Goal: Answer question/provide support: Share knowledge or assist other users

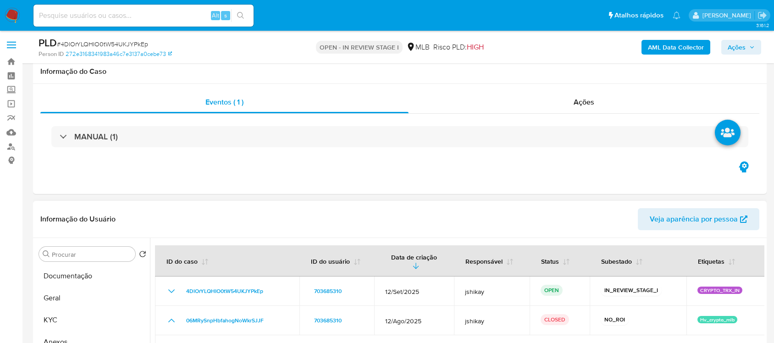
scroll to position [115, 0]
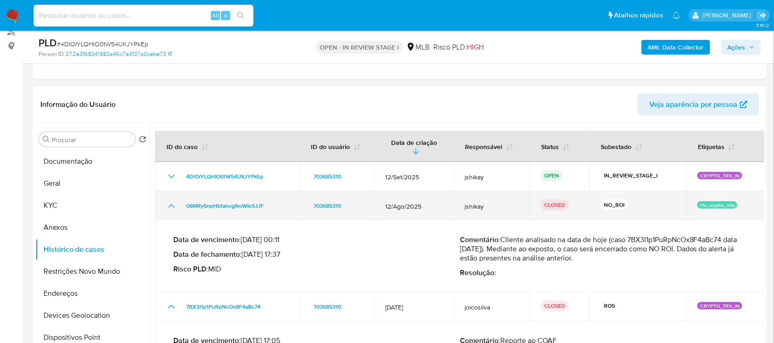
click at [173, 203] on icon "Mostrar/Ocultar" at bounding box center [171, 205] width 11 height 11
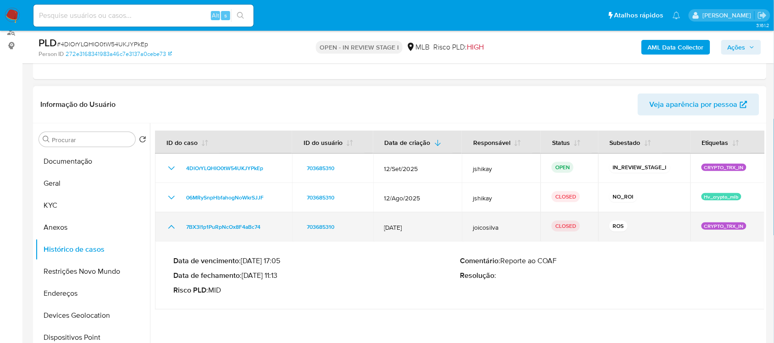
click at [168, 219] on td "7BX3l1p1PuRpNcOx8F4aBc74" at bounding box center [223, 226] width 137 height 29
click at [172, 227] on icon "Mostrar/Ocultar" at bounding box center [171, 226] width 11 height 11
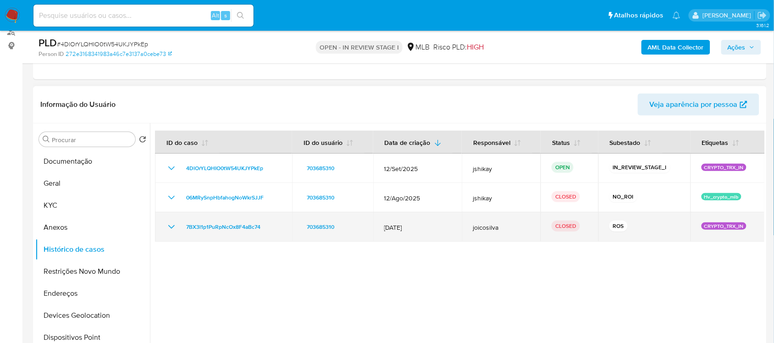
click at [173, 227] on icon "Mostrar/Ocultar" at bounding box center [171, 227] width 6 height 4
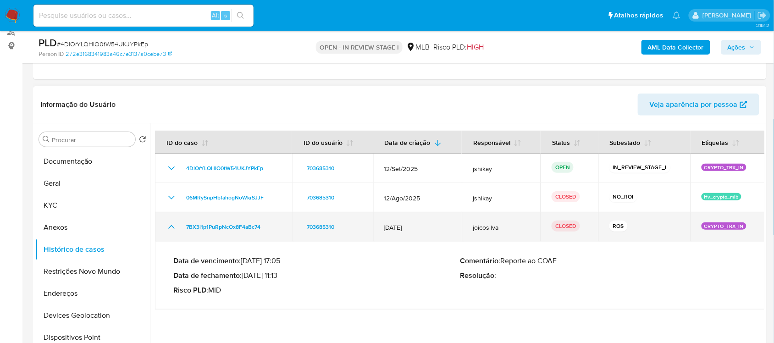
click at [173, 227] on icon "Mostrar/Ocultar" at bounding box center [171, 227] width 6 height 4
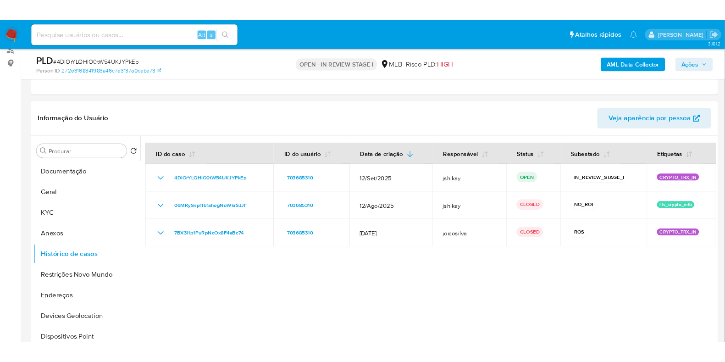
scroll to position [114, 0]
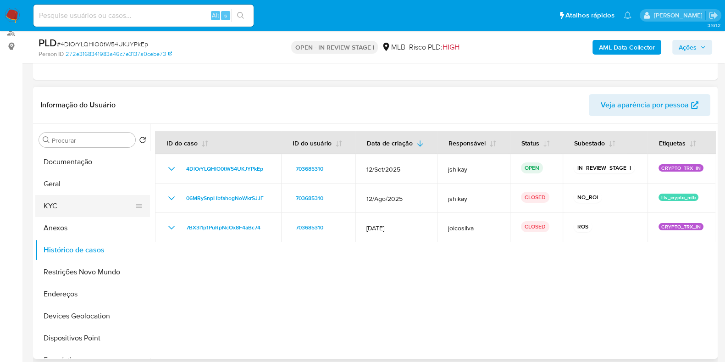
click at [66, 205] on button "KYC" at bounding box center [88, 206] width 107 height 22
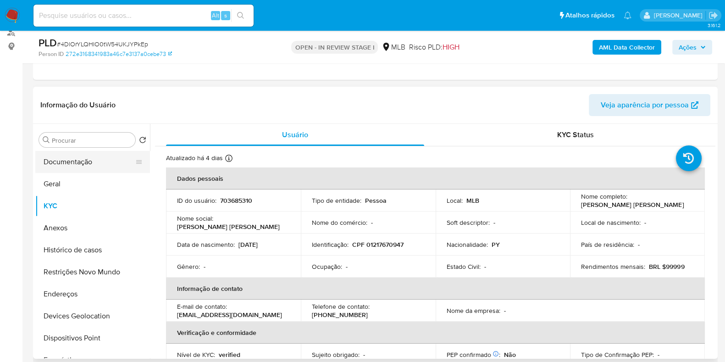
click at [93, 155] on button "Documentação" at bounding box center [88, 162] width 107 height 22
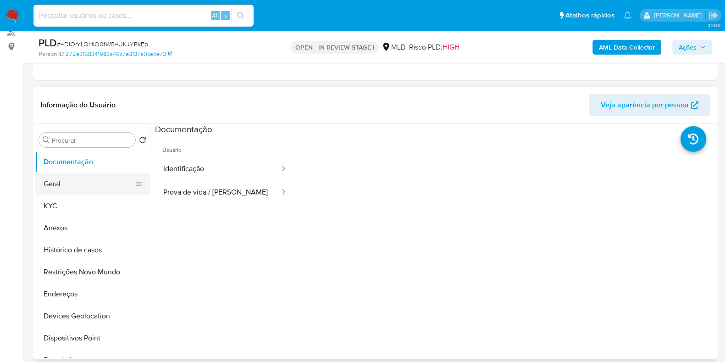
click at [61, 191] on button "Geral" at bounding box center [88, 184] width 107 height 22
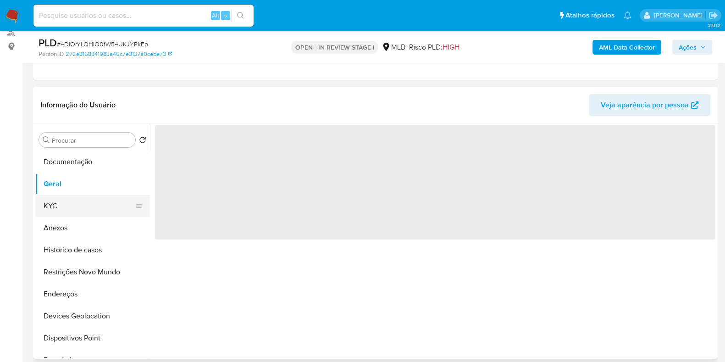
click at [65, 201] on button "KYC" at bounding box center [88, 206] width 107 height 22
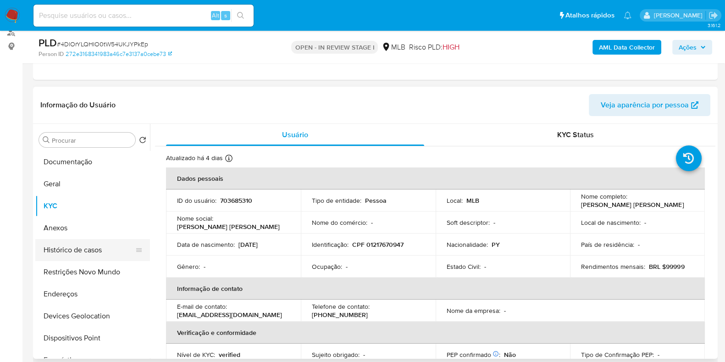
click at [52, 258] on button "Histórico de casos" at bounding box center [88, 250] width 107 height 22
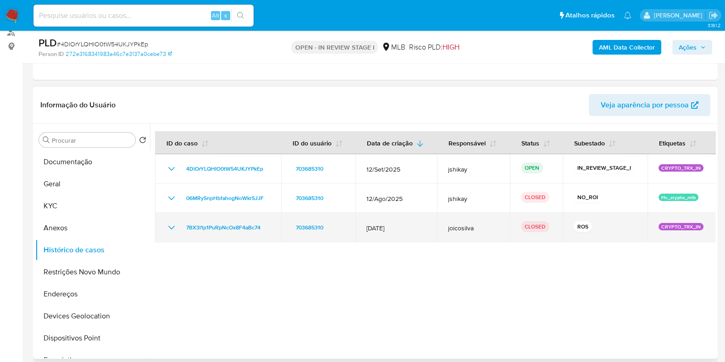
click at [168, 222] on icon "Mostrar/Ocultar" at bounding box center [171, 227] width 11 height 11
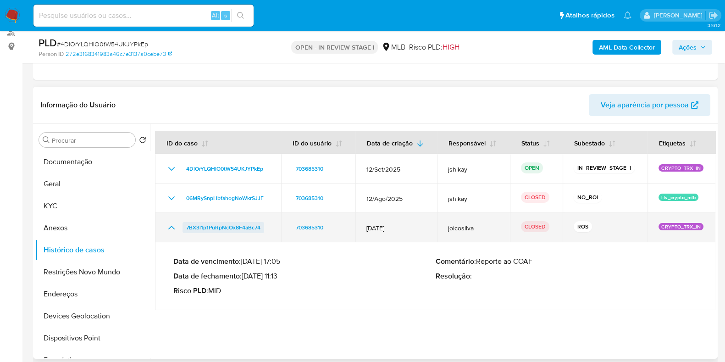
drag, startPoint x: 269, startPoint y: 223, endPoint x: 185, endPoint y: 229, distance: 84.1
click at [185, 229] on div "7BX3l1p1PuRpNcOx8F4aBc74" at bounding box center [218, 227] width 104 height 11
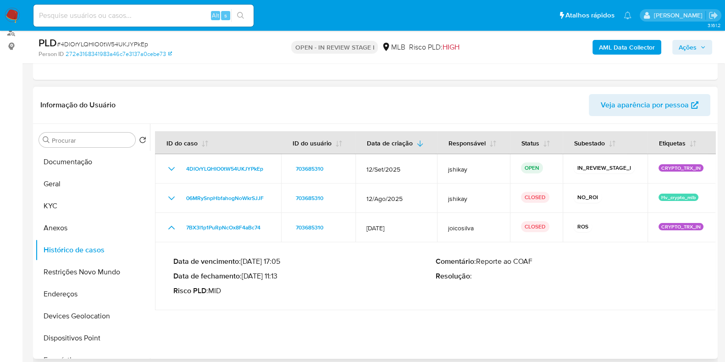
drag, startPoint x: 244, startPoint y: 274, endPoint x: 281, endPoint y: 275, distance: 36.2
click at [281, 275] on p "Data de fechamento : 14/08/2025 11:13" at bounding box center [304, 275] width 262 height 9
click at [71, 184] on button "Geral" at bounding box center [88, 184] width 107 height 22
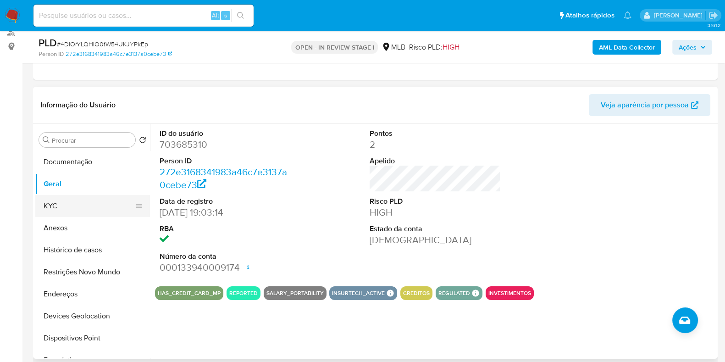
click at [58, 204] on button "KYC" at bounding box center [88, 206] width 107 height 22
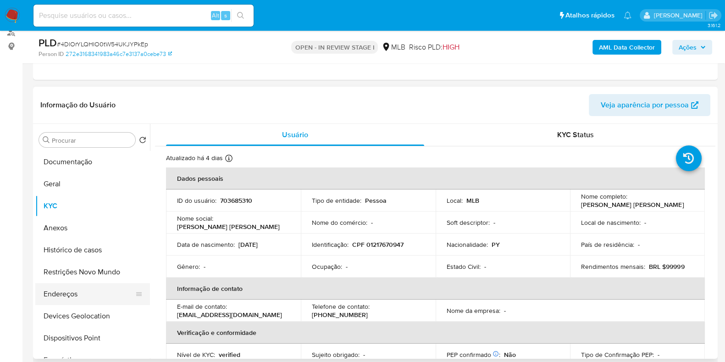
click at [78, 302] on button "Endereços" at bounding box center [88, 294] width 107 height 22
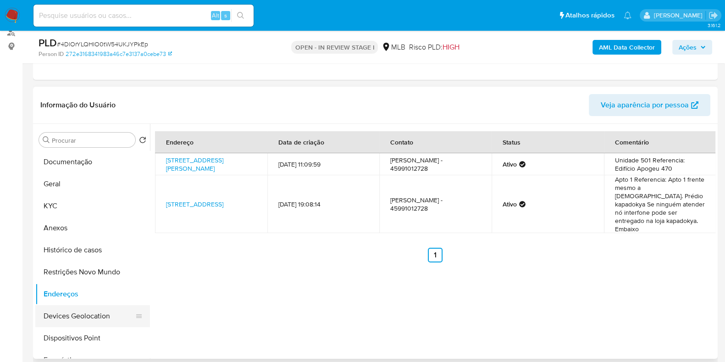
click at [64, 310] on button "Devices Geolocation" at bounding box center [88, 316] width 107 height 22
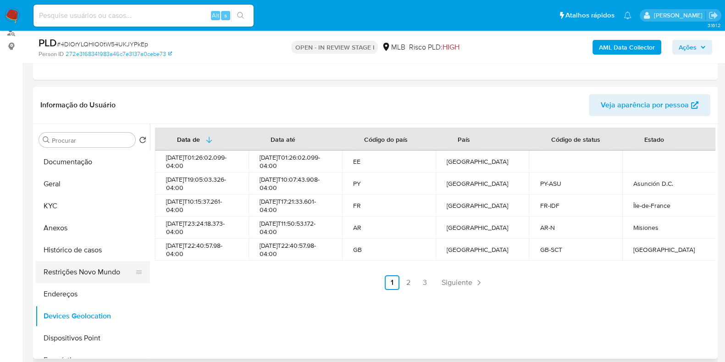
drag, startPoint x: 83, startPoint y: 268, endPoint x: 91, endPoint y: 267, distance: 7.4
click at [84, 268] on button "Restrições Novo Mundo" at bounding box center [88, 272] width 107 height 22
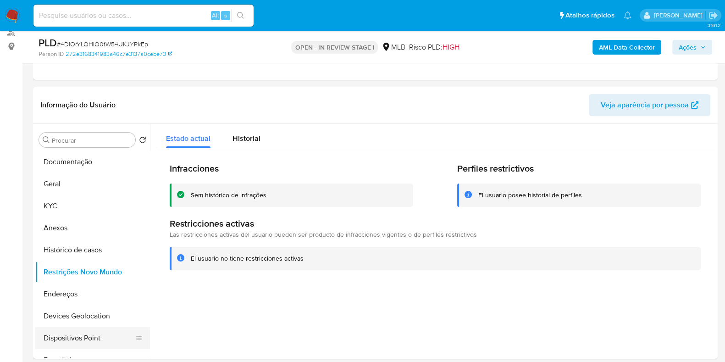
click at [90, 333] on button "Dispositivos Point" at bounding box center [88, 338] width 107 height 22
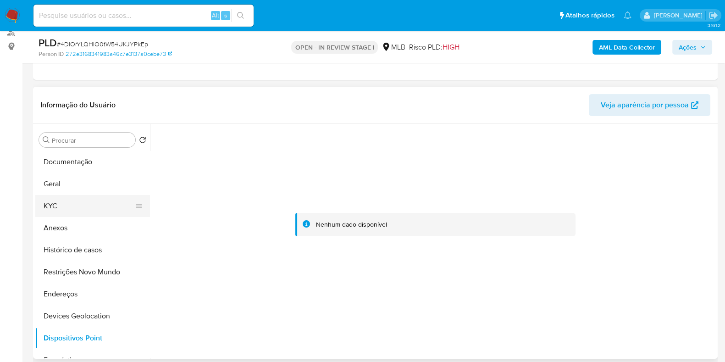
click at [72, 198] on button "KYC" at bounding box center [88, 206] width 107 height 22
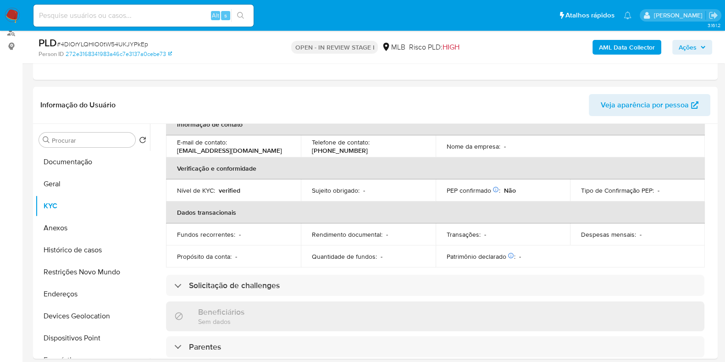
scroll to position [0, 0]
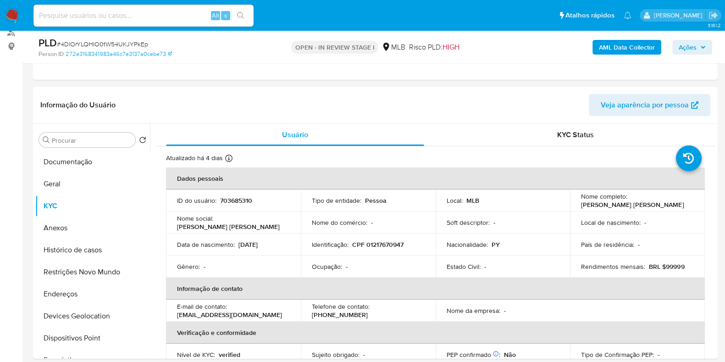
click at [628, 55] on div "AML Data Collector Ações" at bounding box center [601, 47] width 222 height 22
click at [627, 50] on b "AML Data Collector" at bounding box center [627, 47] width 56 height 15
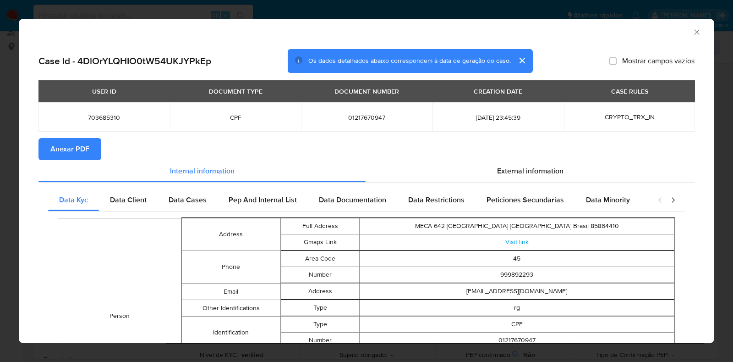
click at [63, 145] on span "Anexar PDF" at bounding box center [69, 149] width 39 height 20
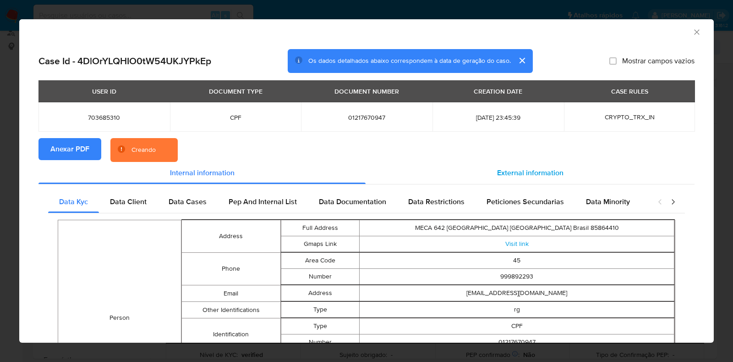
click at [536, 171] on span "External information" at bounding box center [530, 172] width 66 height 11
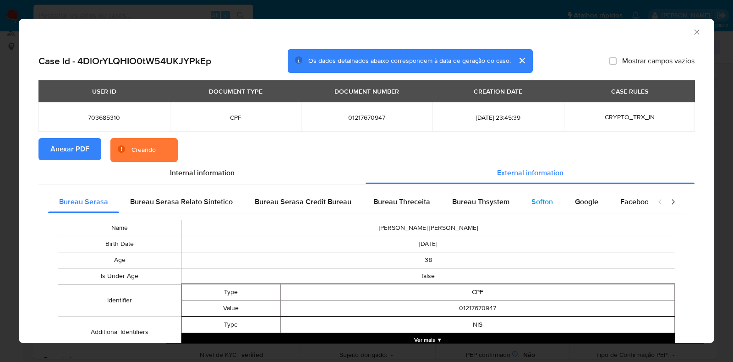
click at [521, 210] on div "Softon" at bounding box center [543, 202] width 44 height 22
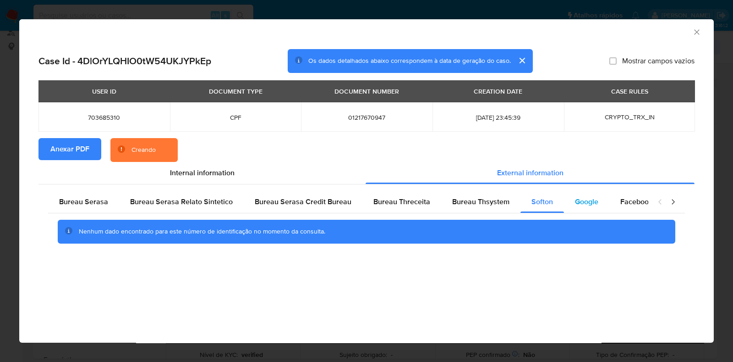
click at [575, 202] on span "Google" at bounding box center [586, 201] width 23 height 11
click at [470, 204] on span "Bureau Thsystem" at bounding box center [480, 201] width 57 height 11
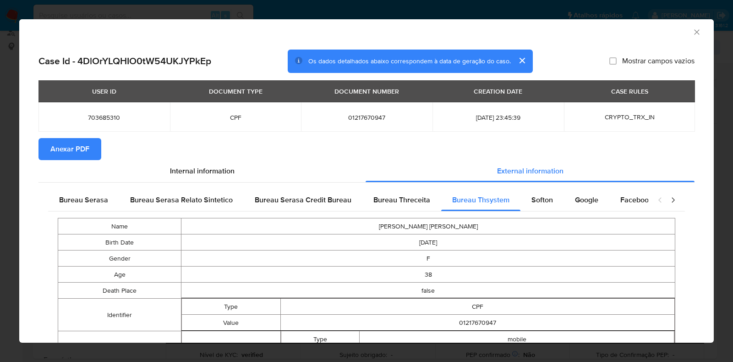
click at [693, 33] on icon "Fechar a janela" at bounding box center [697, 32] width 9 height 9
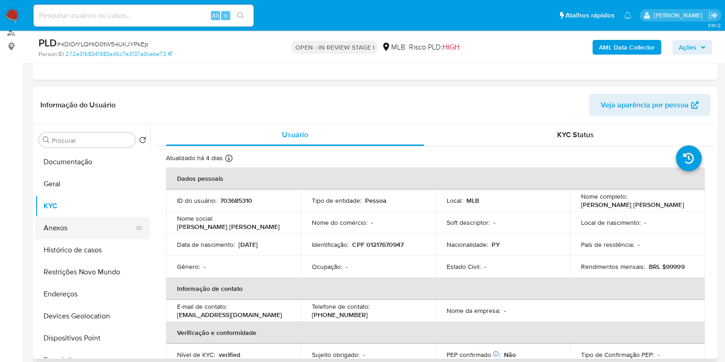
click at [66, 222] on button "Anexos" at bounding box center [88, 228] width 107 height 22
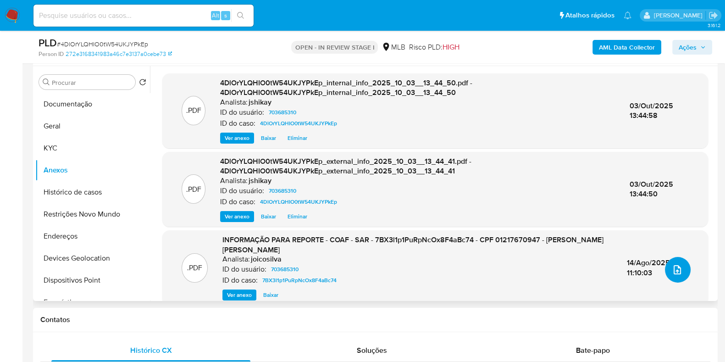
click at [683, 271] on button "upload-file" at bounding box center [678, 270] width 26 height 26
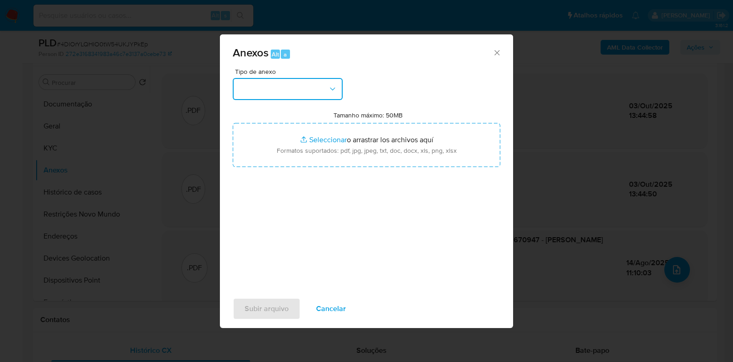
drag, startPoint x: 240, startPoint y: 78, endPoint x: 253, endPoint y: 90, distance: 18.2
click at [246, 84] on button "button" at bounding box center [288, 89] width 110 height 22
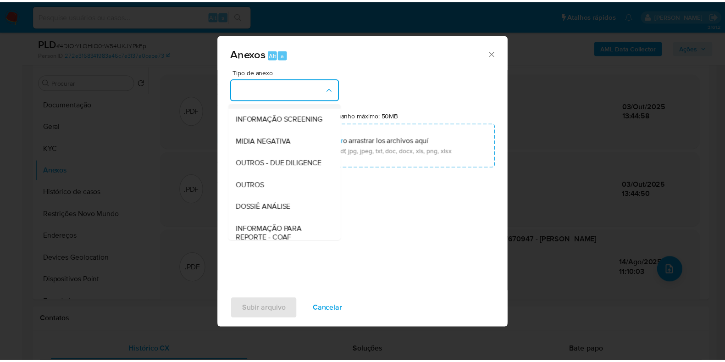
scroll to position [114, 0]
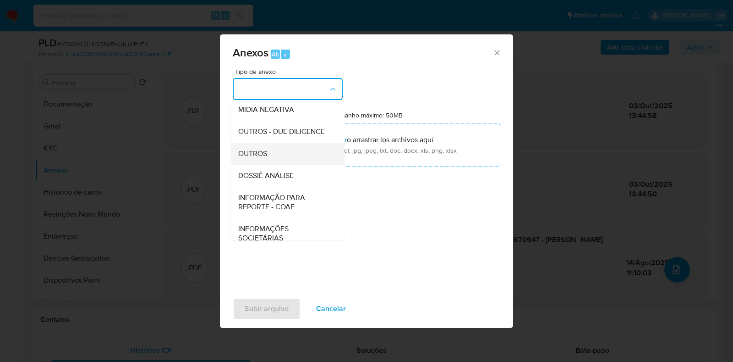
click at [268, 165] on div "OUTROS" at bounding box center [285, 154] width 94 height 22
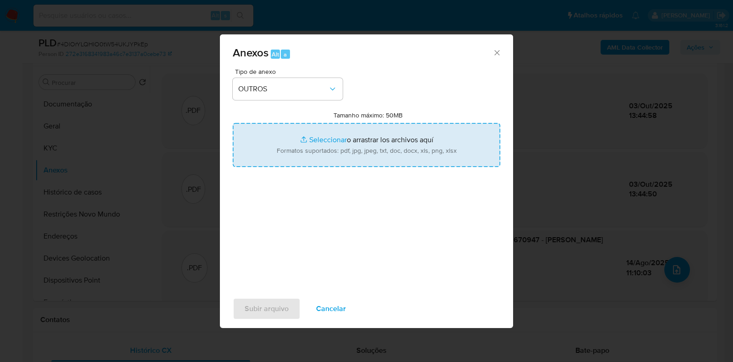
click at [319, 140] on input "Tamanho máximo: 50MB Seleccionar archivos" at bounding box center [367, 145] width 268 height 44
type input "C:\fakepath\Declinio - 4DlOrYLQHIO0tW54UKJYPkEp - CPF 01217670947 - DEBORA RAQU…"
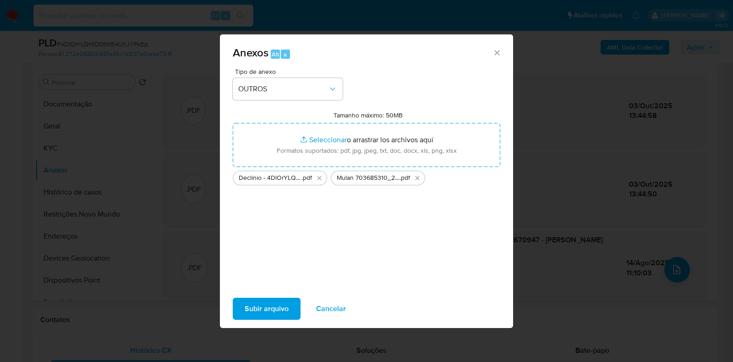
click at [252, 312] on span "Subir arquivo" at bounding box center [267, 308] width 44 height 20
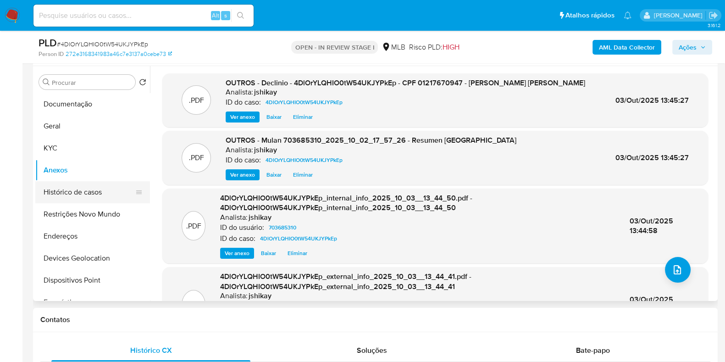
click at [91, 190] on button "Histórico de casos" at bounding box center [88, 192] width 107 height 22
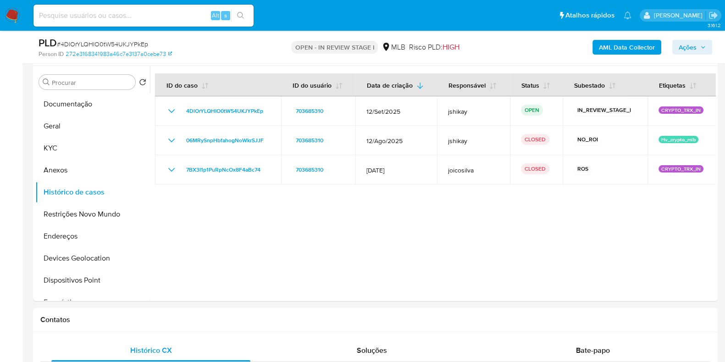
click at [690, 43] on span "Ações" at bounding box center [687, 47] width 18 height 15
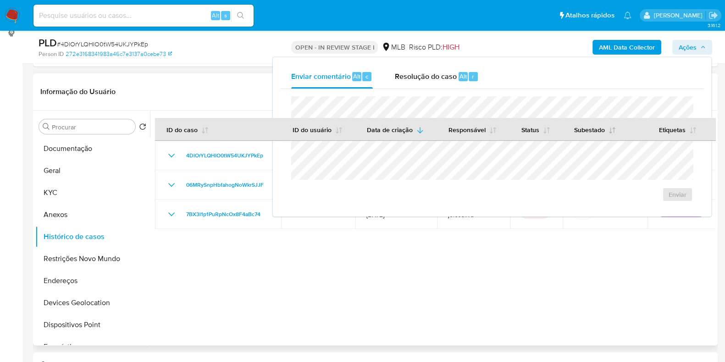
scroll to position [0, 0]
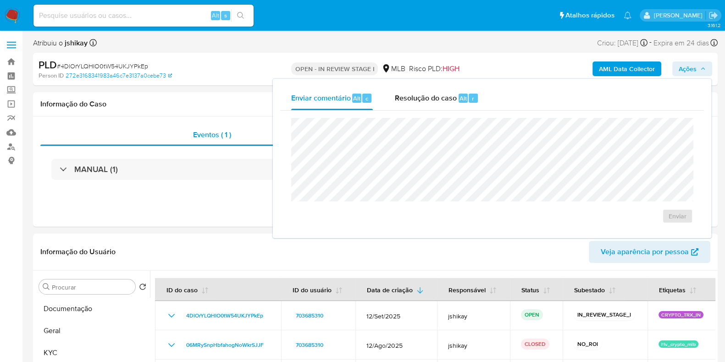
click at [697, 67] on span "Ações" at bounding box center [691, 68] width 27 height 13
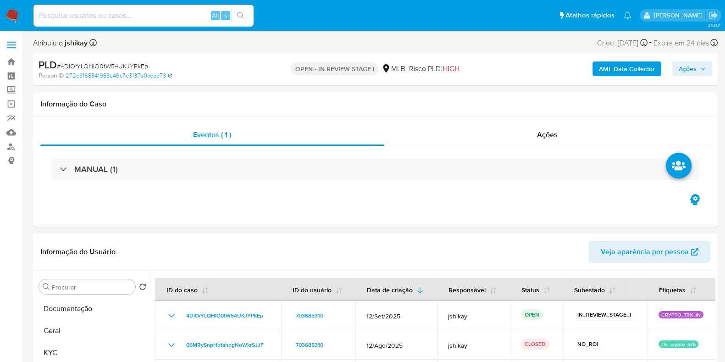
click at [694, 65] on span "Ações" at bounding box center [687, 68] width 18 height 15
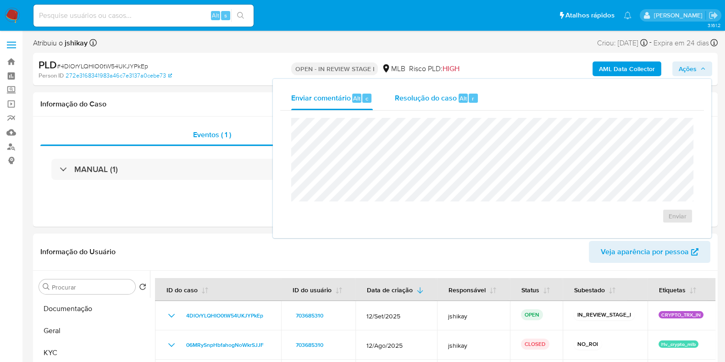
click at [447, 98] on span "Resolução do caso" at bounding box center [426, 98] width 62 height 11
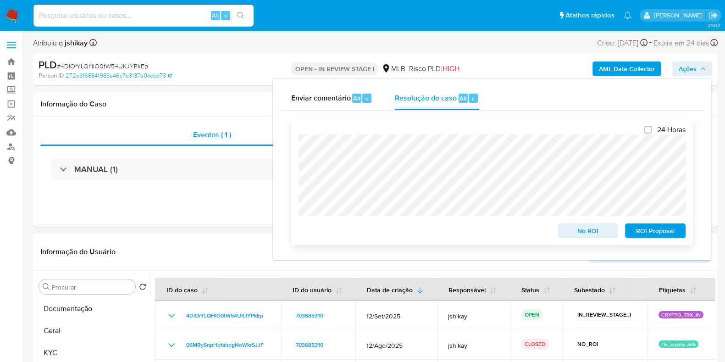
click at [592, 235] on span "No ROI" at bounding box center [588, 230] width 48 height 13
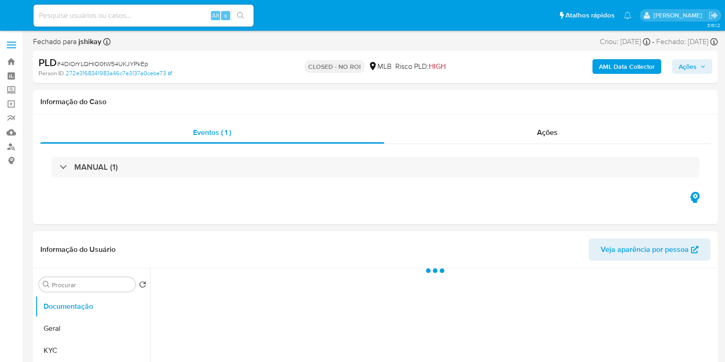
select select "10"
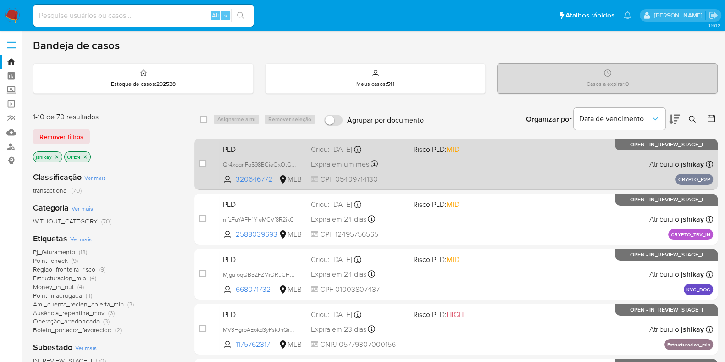
drag, startPoint x: 703, startPoint y: 149, endPoint x: 699, endPoint y: 145, distance: 5.5
click at [699, 145] on p "OPEN - IN_REVIEW_STAGE_I" at bounding box center [666, 144] width 103 height 12
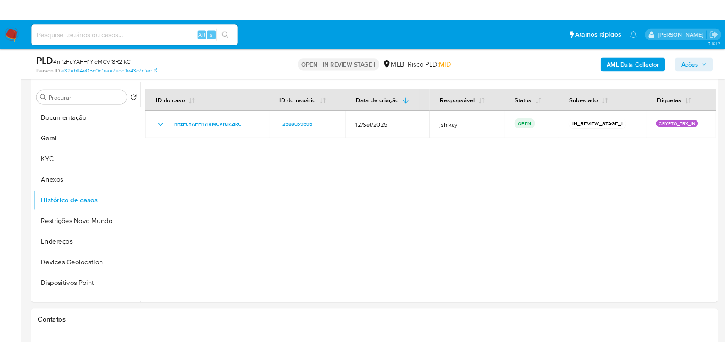
scroll to position [172, 0]
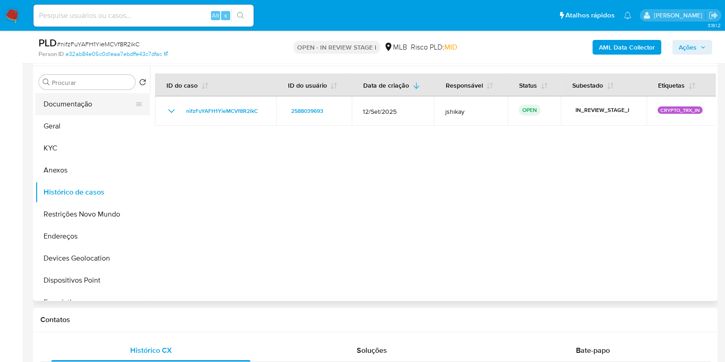
click at [79, 101] on button "Documentação" at bounding box center [88, 104] width 107 height 22
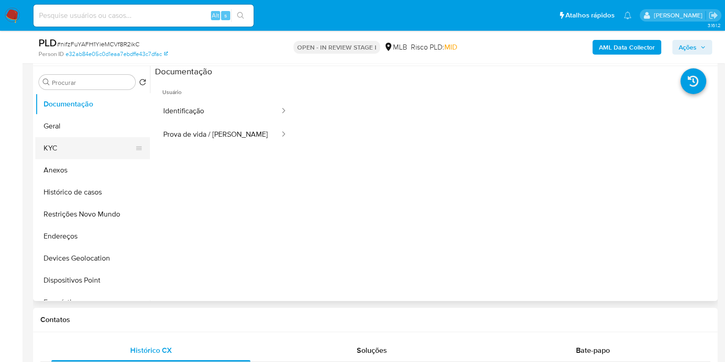
click at [76, 149] on button "KYC" at bounding box center [88, 148] width 107 height 22
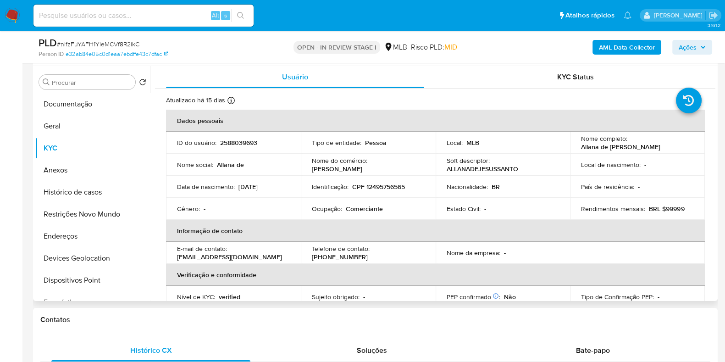
click at [353, 203] on td "Ocupação : Comerciante" at bounding box center [368, 209] width 135 height 22
copy p "Comerciante"
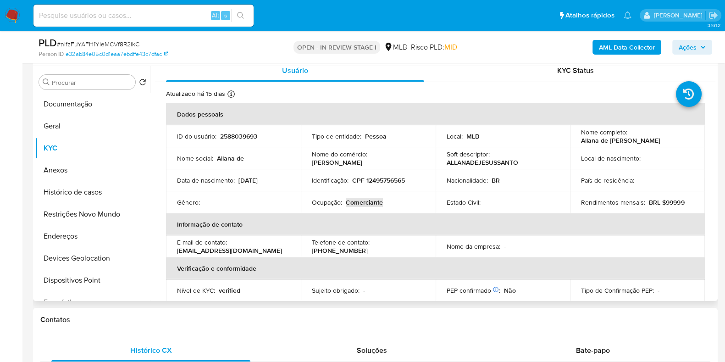
scroll to position [0, 0]
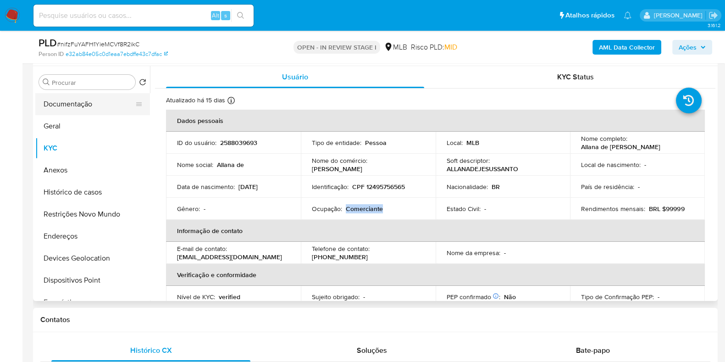
click at [88, 98] on button "Documentação" at bounding box center [88, 104] width 107 height 22
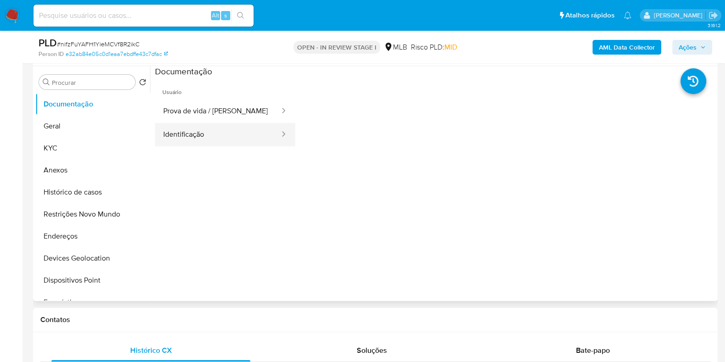
click at [213, 124] on button "Identificação" at bounding box center [218, 134] width 126 height 23
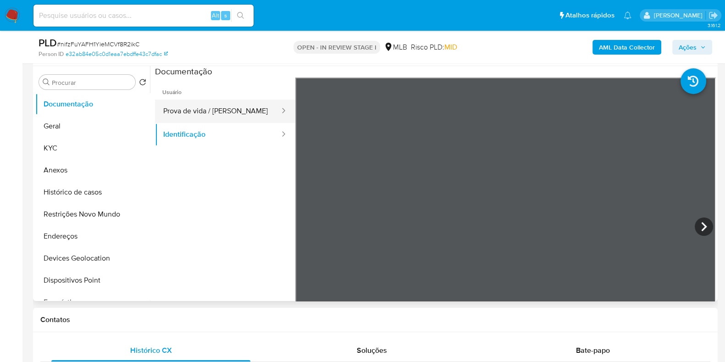
click at [246, 103] on button "Prova de vida / [PERSON_NAME]" at bounding box center [218, 110] width 126 height 23
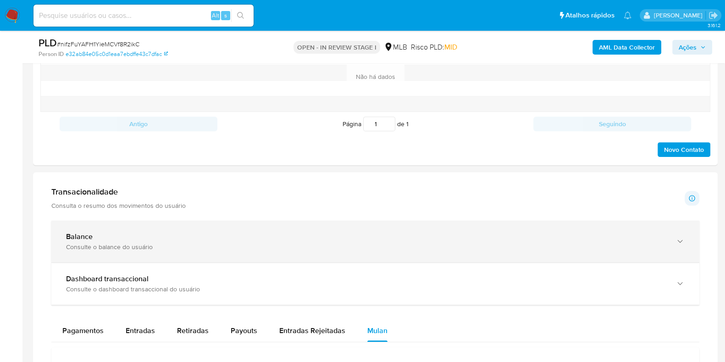
click at [226, 237] on div "Balance" at bounding box center [366, 236] width 600 height 9
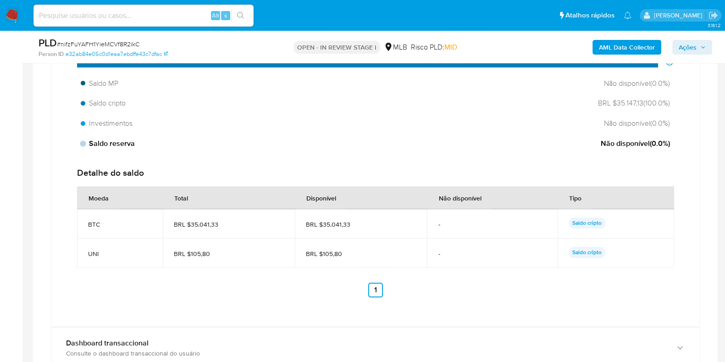
scroll to position [802, 0]
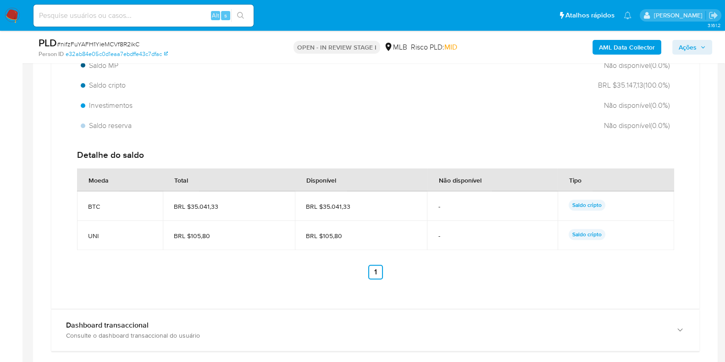
drag, startPoint x: 361, startPoint y: 204, endPoint x: 321, endPoint y: 205, distance: 39.4
click at [321, 205] on span "BRL $35.041,33" at bounding box center [361, 206] width 110 height 8
drag, startPoint x: 322, startPoint y: 233, endPoint x: 340, endPoint y: 233, distance: 17.9
click at [340, 233] on span "BRL $105,80" at bounding box center [361, 235] width 110 height 8
drag, startPoint x: 255, startPoint y: 265, endPoint x: 275, endPoint y: 253, distance: 23.4
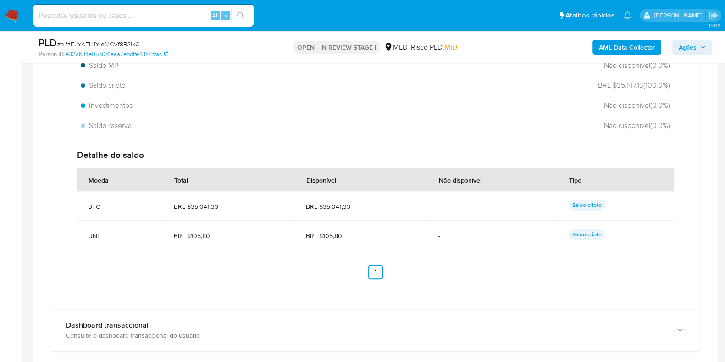
click at [256, 265] on ul "Anterior 1 Siguiente" at bounding box center [375, 271] width 596 height 15
drag, startPoint x: 321, startPoint y: 205, endPoint x: 349, endPoint y: 203, distance: 28.5
click at [349, 203] on span "BRL $35.041,33" at bounding box center [361, 206] width 110 height 8
click at [204, 158] on div "Detalhe do saldo" at bounding box center [375, 155] width 596 height 12
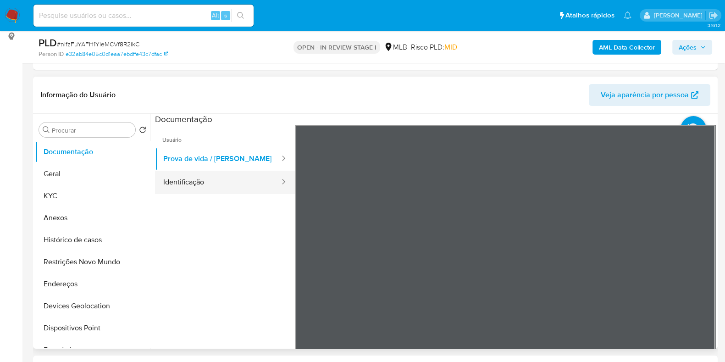
scroll to position [114, 0]
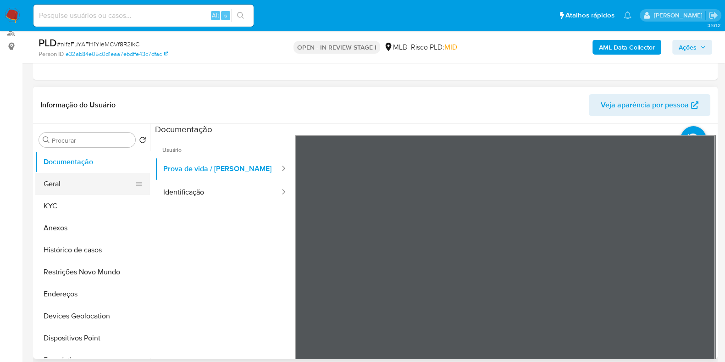
click at [78, 184] on button "Geral" at bounding box center [88, 184] width 107 height 22
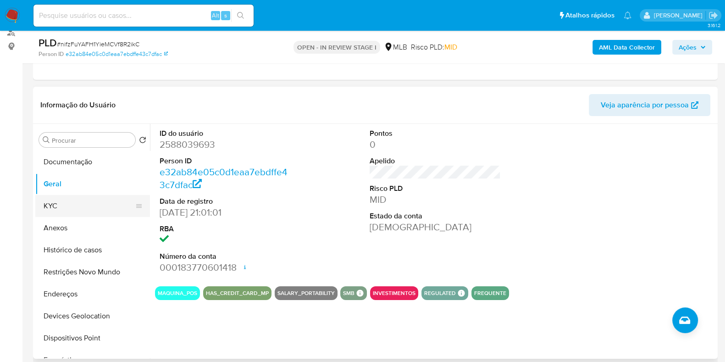
click at [68, 205] on button "KYC" at bounding box center [88, 206] width 107 height 22
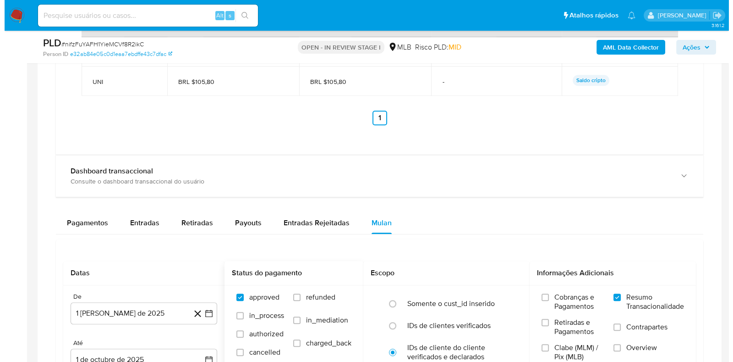
scroll to position [974, 0]
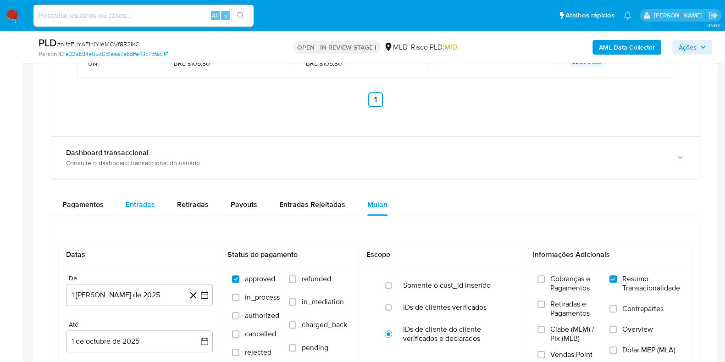
click at [138, 200] on span "Entradas" at bounding box center [140, 204] width 29 height 11
select select "10"
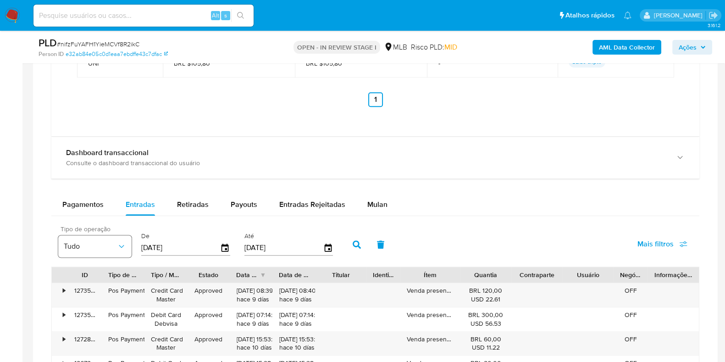
click at [118, 246] on icon "button" at bounding box center [121, 246] width 9 height 9
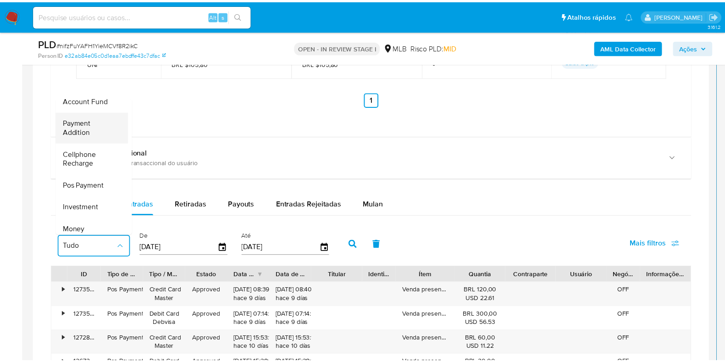
scroll to position [137, 0]
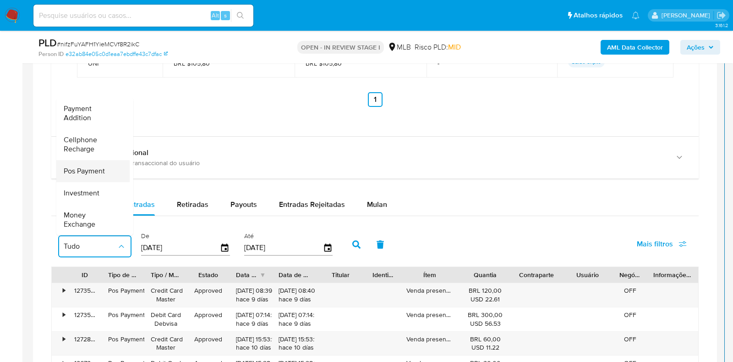
click at [90, 166] on span "Pos Payment" at bounding box center [84, 170] width 41 height 9
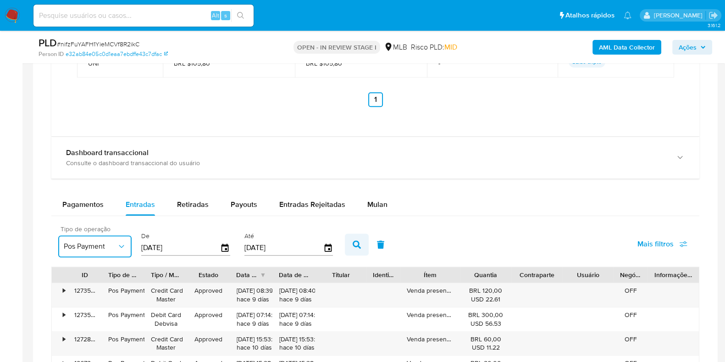
click at [353, 242] on icon "button" at bounding box center [357, 244] width 8 height 8
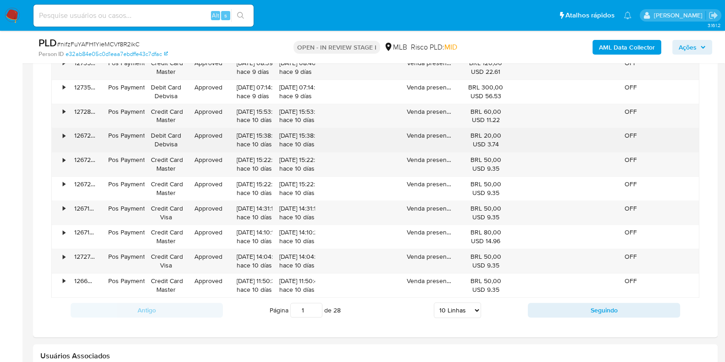
scroll to position [1261, 0]
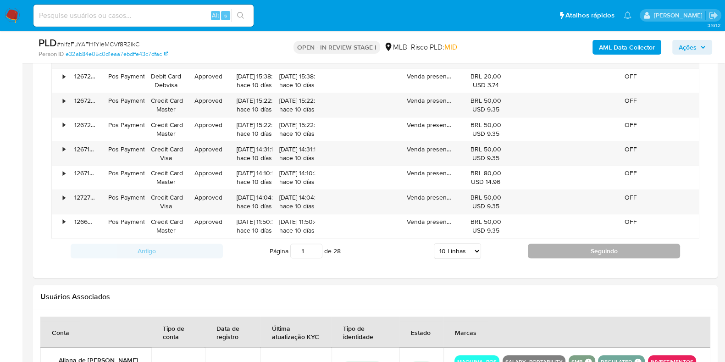
click at [570, 253] on button "Seguindo" at bounding box center [604, 250] width 152 height 15
type input "2"
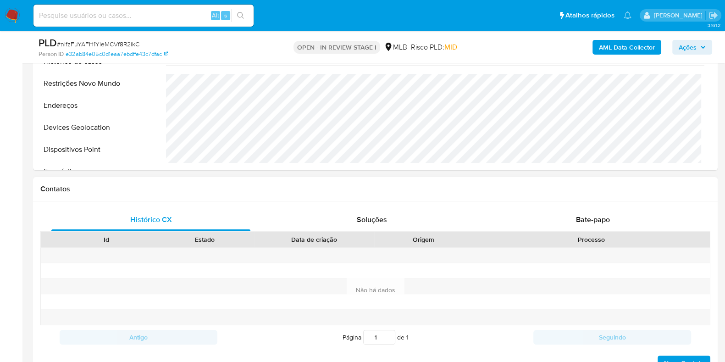
scroll to position [172, 0]
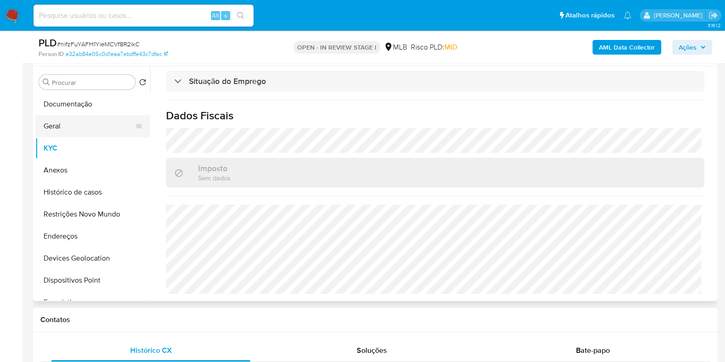
click at [79, 132] on button "Geral" at bounding box center [88, 126] width 107 height 22
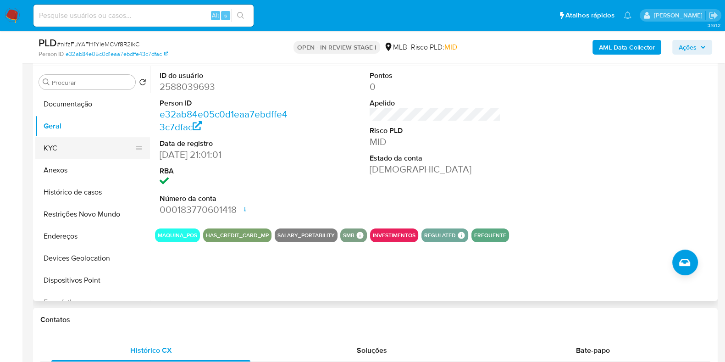
click at [72, 143] on button "KYC" at bounding box center [88, 148] width 107 height 22
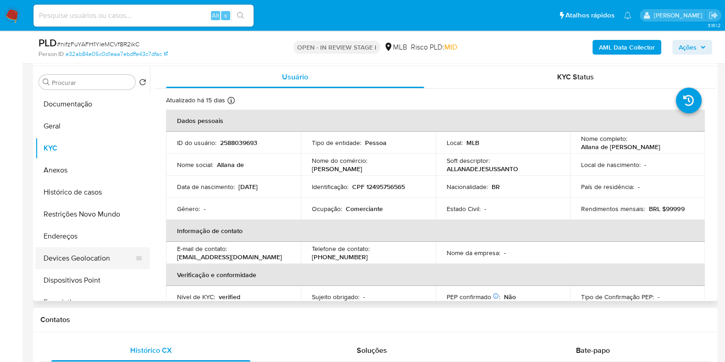
click at [79, 247] on button "Devices Geolocation" at bounding box center [88, 258] width 107 height 22
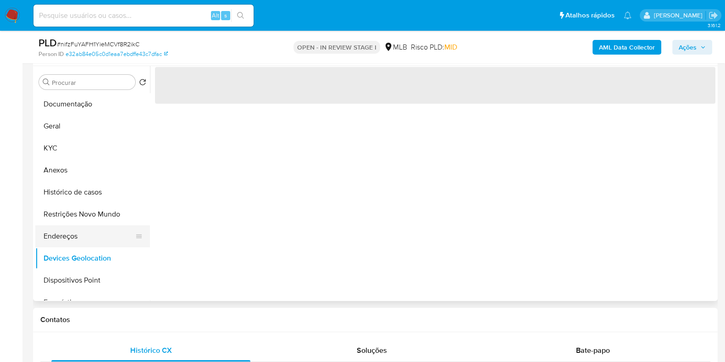
click at [80, 230] on button "Endereços" at bounding box center [88, 236] width 107 height 22
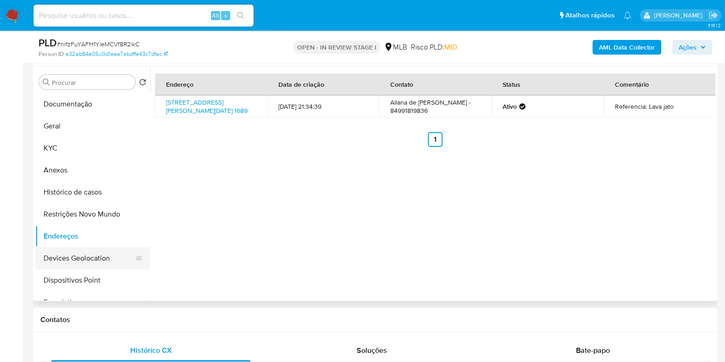
click at [77, 264] on button "Devices Geolocation" at bounding box center [88, 258] width 107 height 22
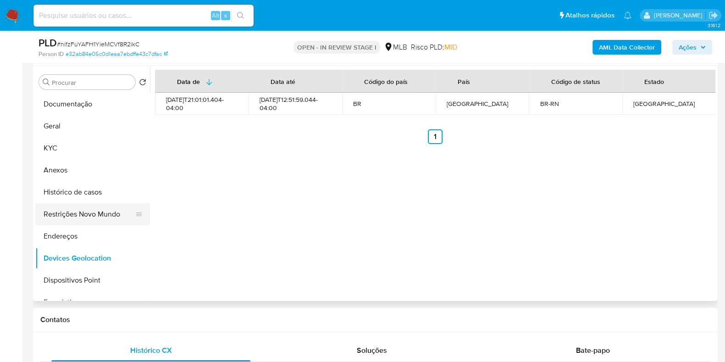
click at [82, 214] on button "Restrições Novo Mundo" at bounding box center [88, 214] width 107 height 22
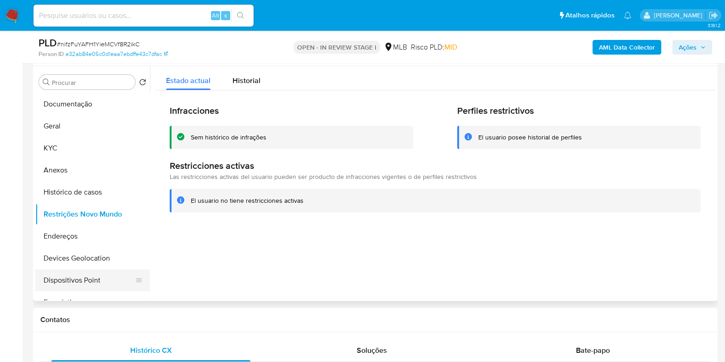
click at [98, 278] on button "Dispositivos Point" at bounding box center [88, 280] width 107 height 22
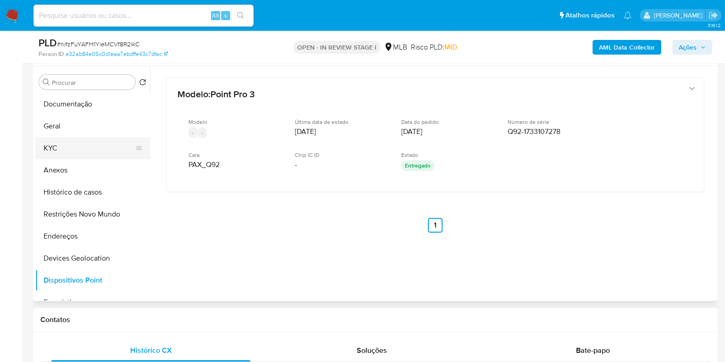
click at [70, 144] on button "KYC" at bounding box center [88, 148] width 107 height 22
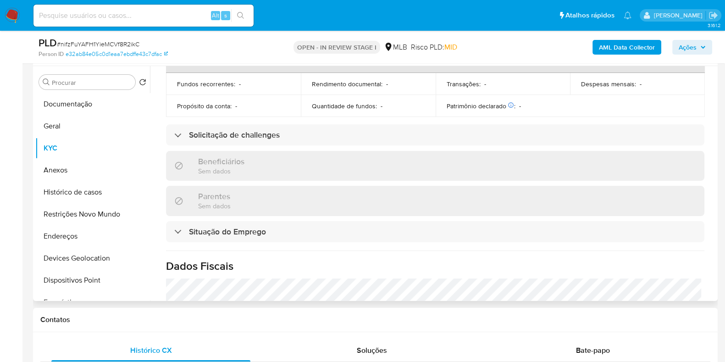
scroll to position [407, 0]
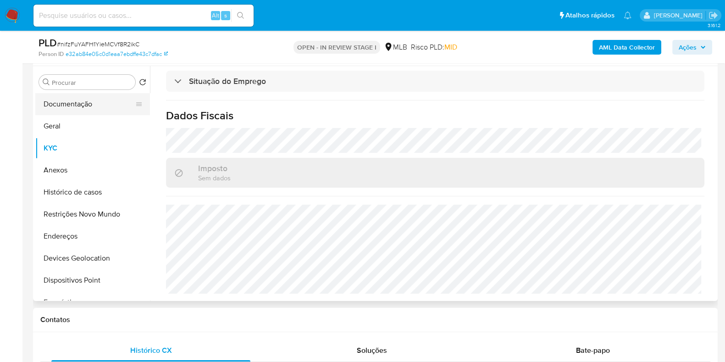
click at [89, 110] on button "Documentação" at bounding box center [88, 104] width 107 height 22
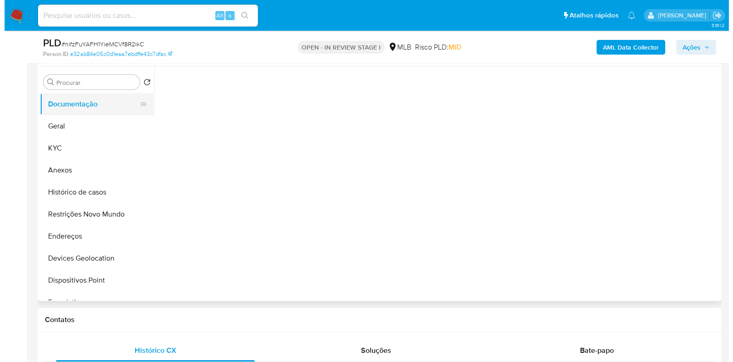
scroll to position [0, 0]
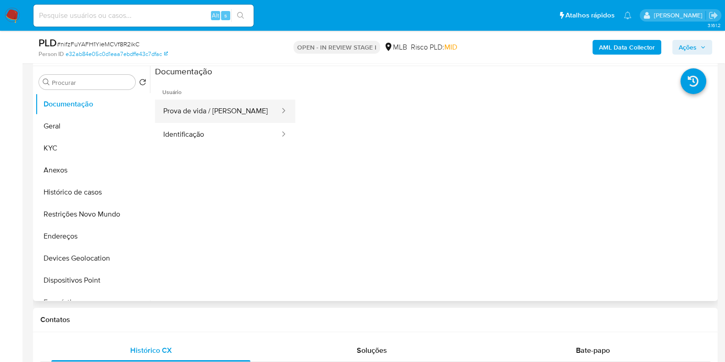
click at [233, 113] on button "Prova de vida / [PERSON_NAME]" at bounding box center [218, 110] width 126 height 23
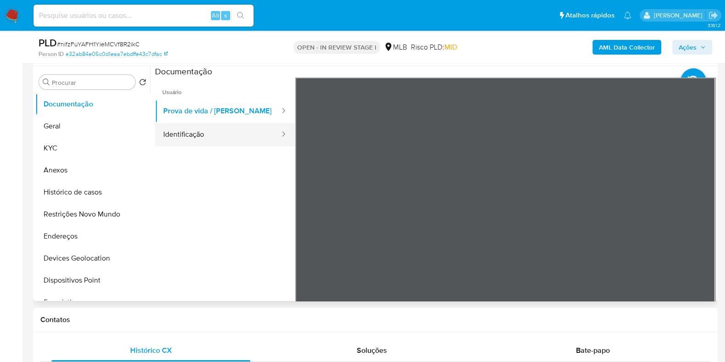
click at [215, 138] on button "Identificação" at bounding box center [218, 134] width 126 height 23
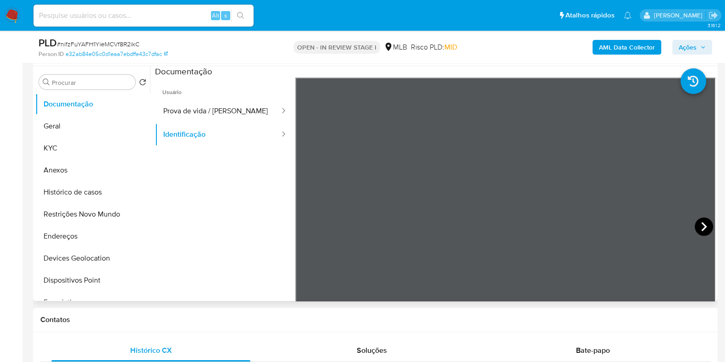
click at [696, 224] on icon at bounding box center [703, 226] width 18 height 18
click at [604, 51] on b "AML Data Collector" at bounding box center [627, 47] width 56 height 15
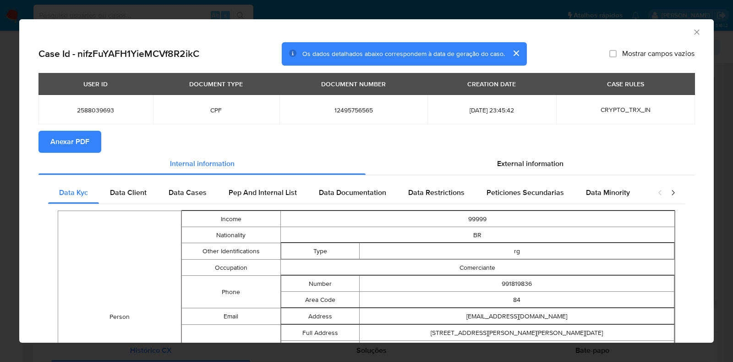
click at [67, 139] on span "Anexar PDF" at bounding box center [69, 142] width 39 height 20
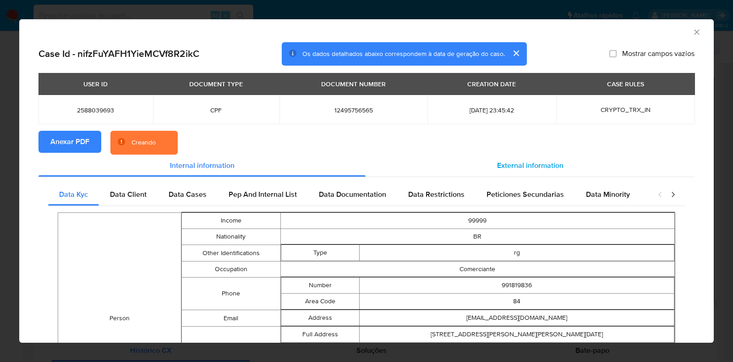
click at [565, 161] on div "External information" at bounding box center [530, 165] width 329 height 22
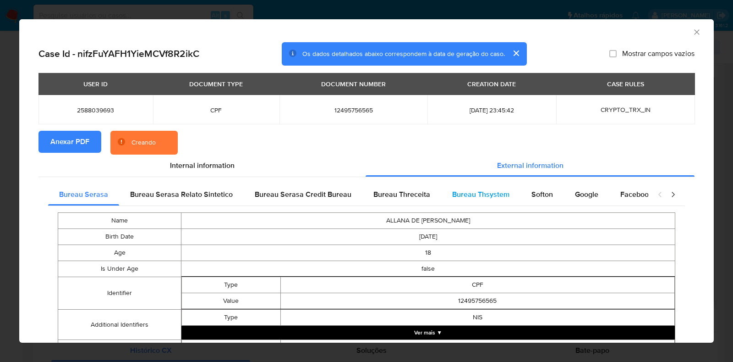
click at [506, 199] on div "Bureau Thsystem" at bounding box center [480, 194] width 79 height 22
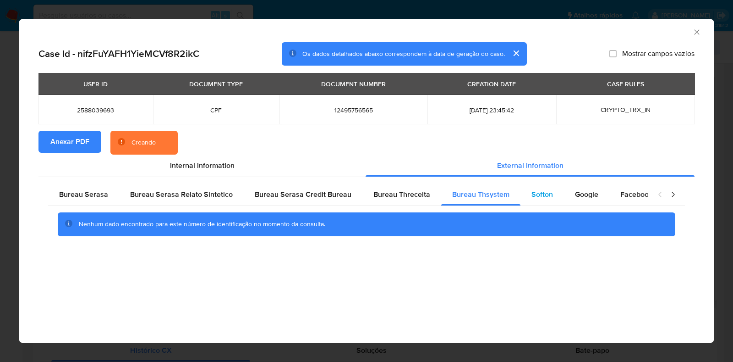
click at [540, 196] on span "Softon" at bounding box center [543, 194] width 22 height 11
click at [579, 184] on div "Google" at bounding box center [586, 194] width 45 height 22
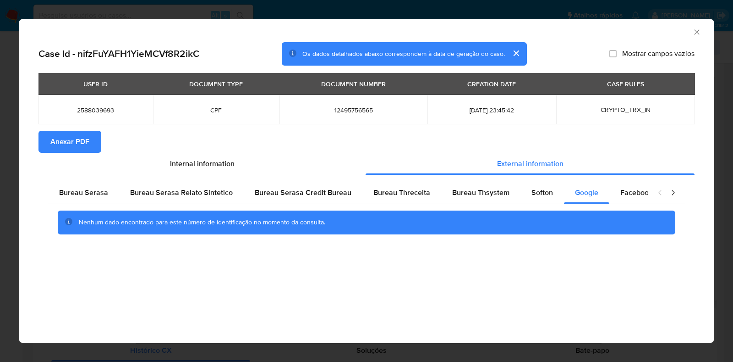
click at [694, 28] on icon "Fechar a janela" at bounding box center [697, 32] width 9 height 9
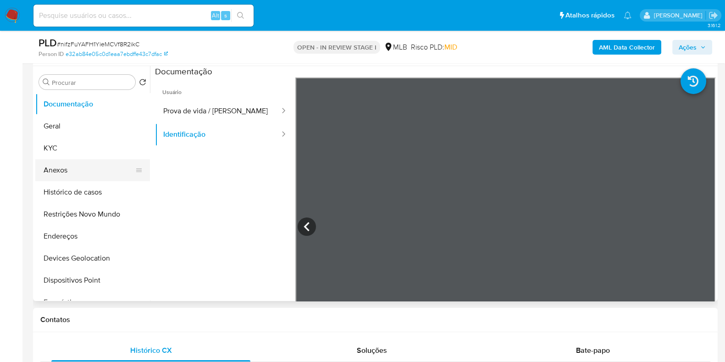
click at [92, 177] on button "Anexos" at bounding box center [88, 170] width 107 height 22
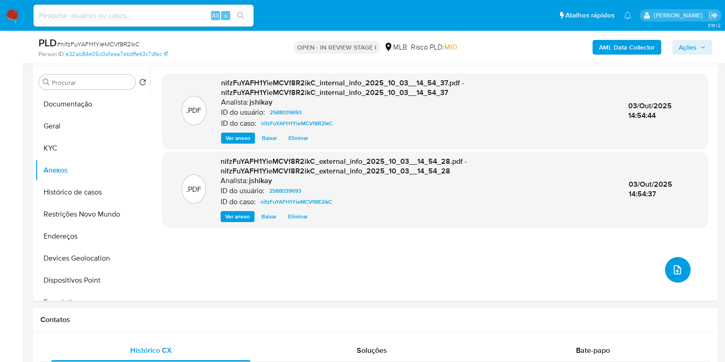
click at [673, 268] on icon "upload-file" at bounding box center [677, 269] width 11 height 11
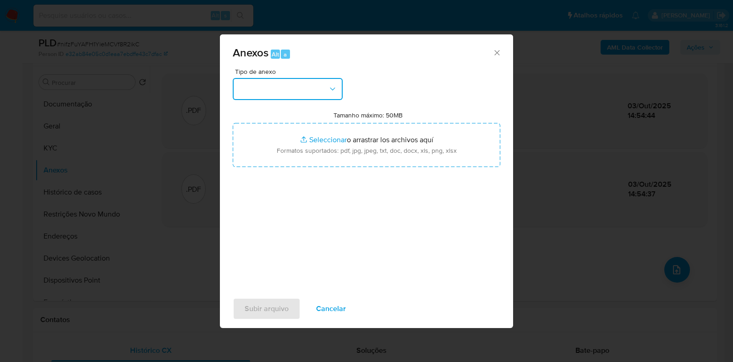
click at [263, 83] on button "button" at bounding box center [288, 89] width 110 height 22
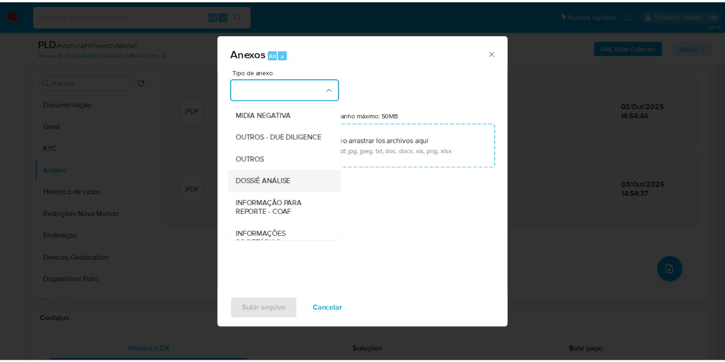
scroll to position [114, 0]
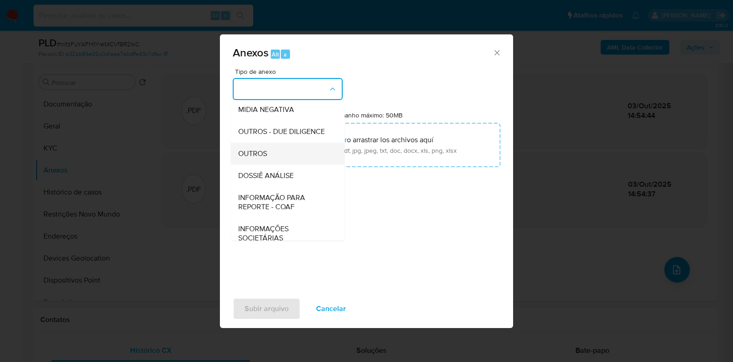
click at [261, 158] on span "OUTROS" at bounding box center [252, 153] width 29 height 9
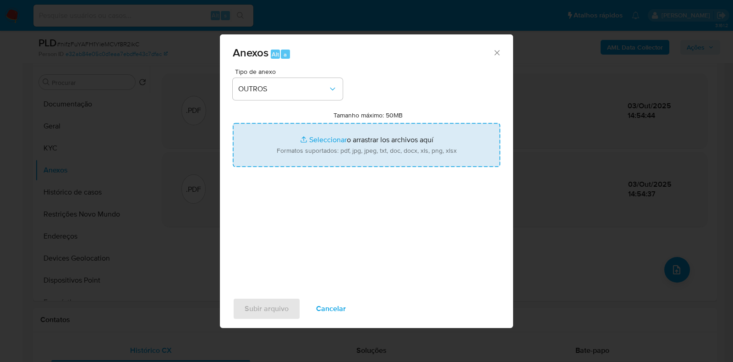
click at [298, 145] on input "Tamanho máximo: 50MB Seleccionar archivos" at bounding box center [367, 145] width 268 height 44
type input "C:\fakepath\SAR - XXX - CPF 12495756565 - ALLANA DE JESUS SANTOS.pdf"
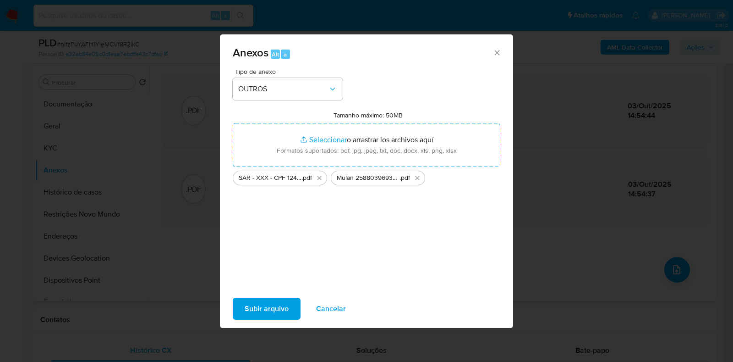
click at [277, 314] on span "Subir arquivo" at bounding box center [267, 308] width 44 height 20
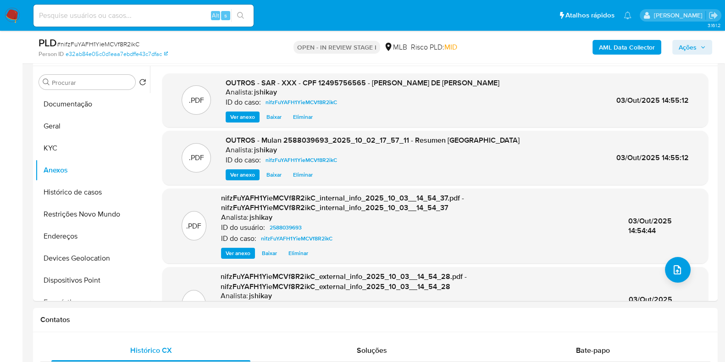
click at [696, 46] on span "Ações" at bounding box center [687, 47] width 18 height 15
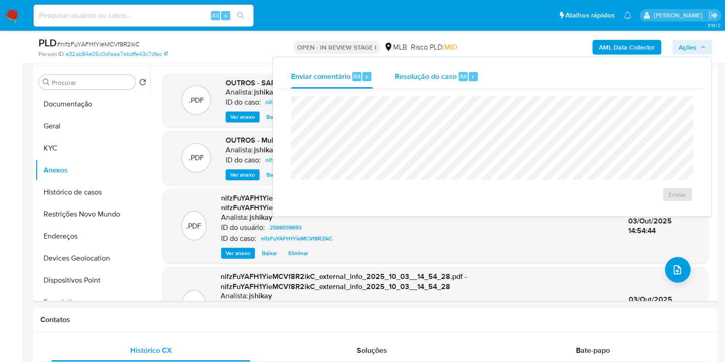
click at [450, 85] on div "Resolução do caso Alt r" at bounding box center [437, 77] width 84 height 24
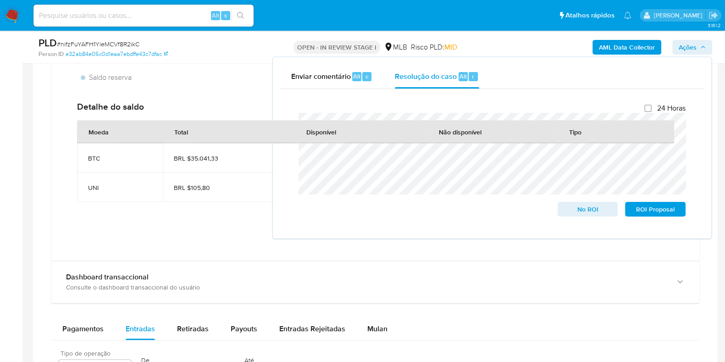
scroll to position [1031, 0]
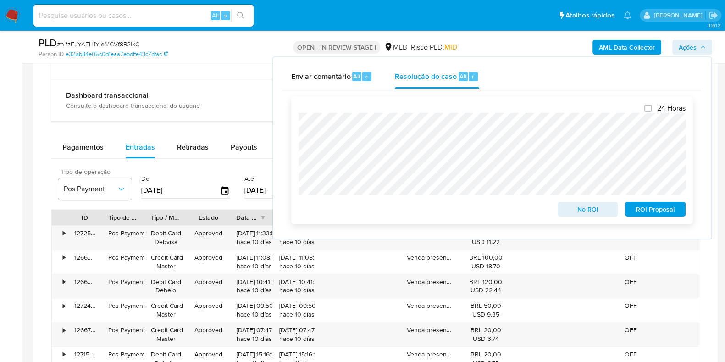
click at [635, 209] on span "ROI Proposal" at bounding box center [655, 209] width 48 height 13
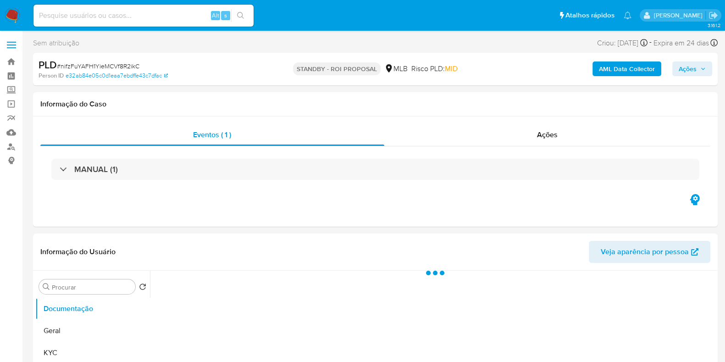
select select "10"
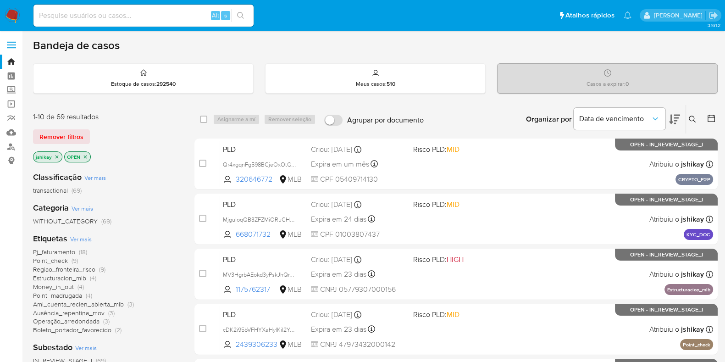
click at [85, 16] on input at bounding box center [143, 16] width 220 height 12
paste input "04940254178"
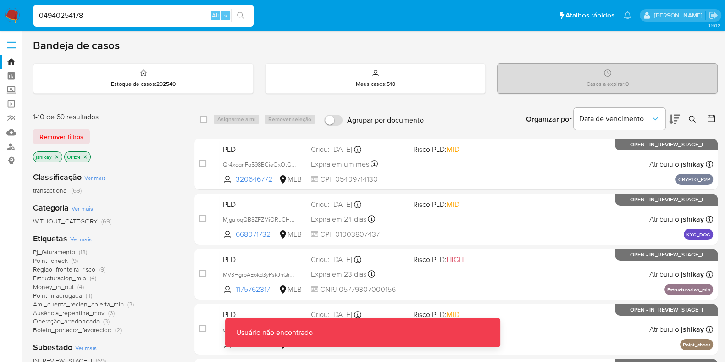
click at [115, 17] on input "04940254178" at bounding box center [143, 16] width 220 height 12
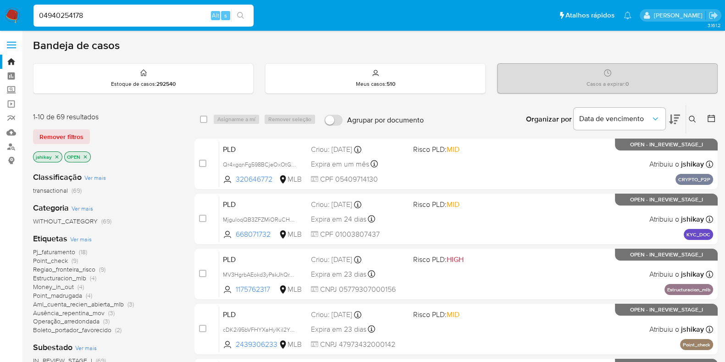
click at [122, 10] on input "04940254178" at bounding box center [143, 16] width 220 height 12
paste input "833299601"
type input "833299601"
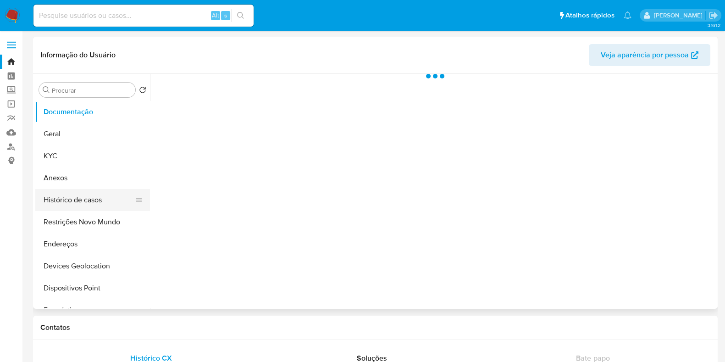
click at [81, 197] on button "Histórico de casos" at bounding box center [88, 200] width 107 height 22
select select "10"
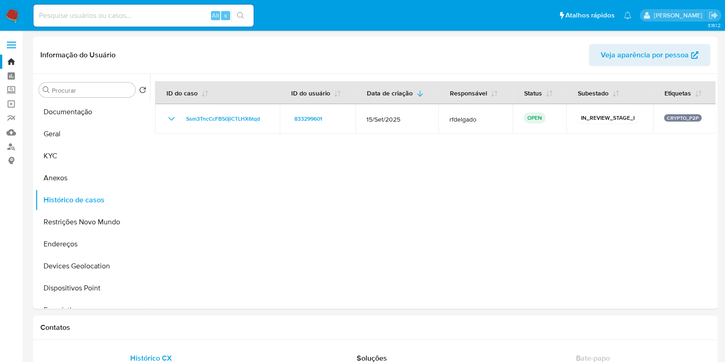
click at [165, 14] on input at bounding box center [143, 16] width 220 height 12
paste input "1051502371"
type input "1051502371"
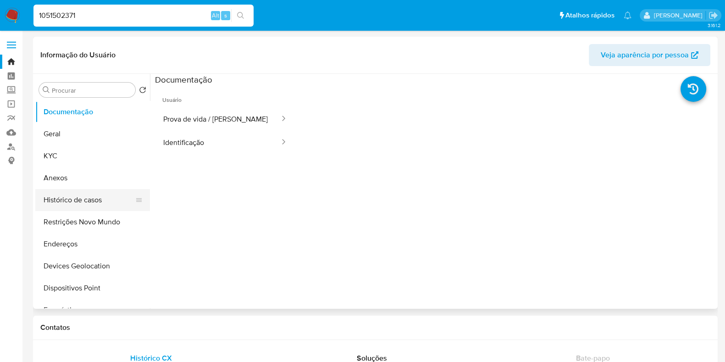
click at [73, 196] on button "Histórico de casos" at bounding box center [88, 200] width 107 height 22
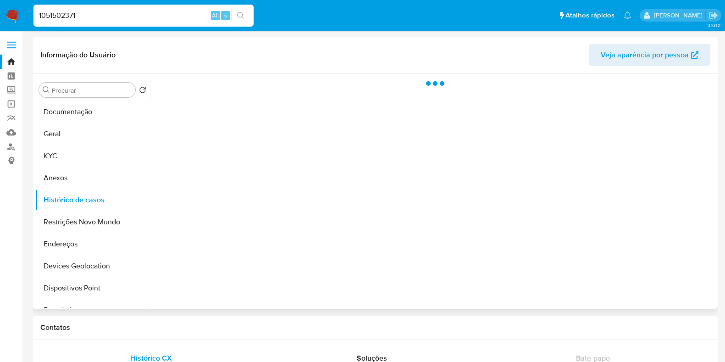
select select "10"
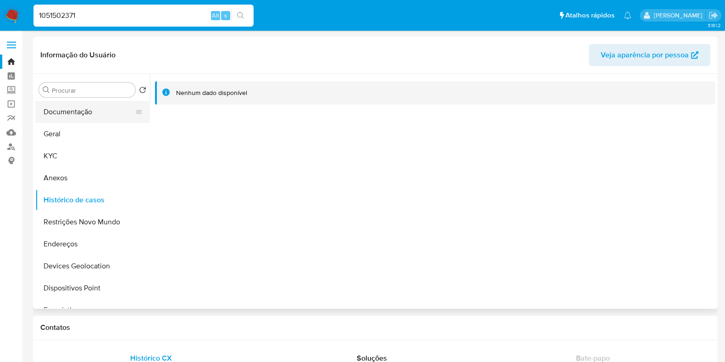
click at [68, 111] on button "Documentação" at bounding box center [88, 112] width 107 height 22
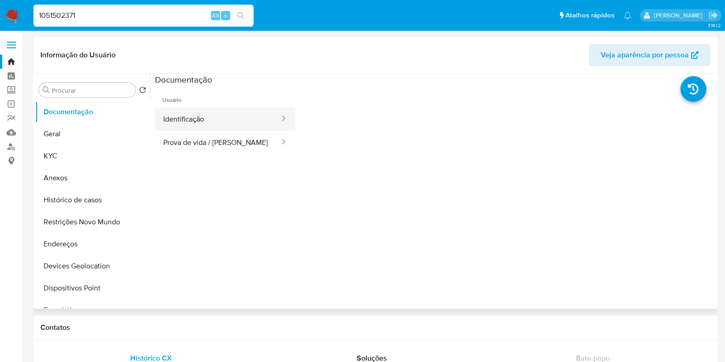
click at [217, 122] on button "Identificação" at bounding box center [218, 118] width 126 height 23
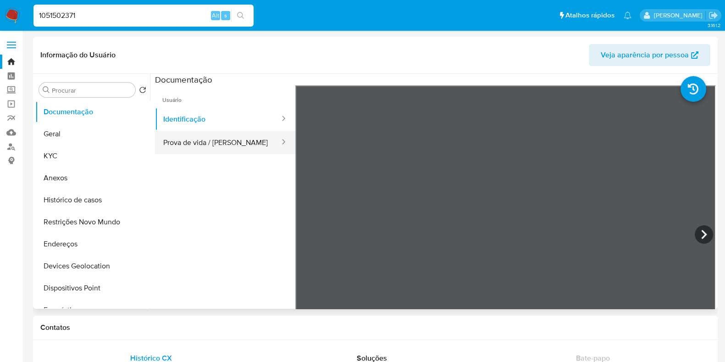
click at [572, 182] on div "Usuário Identificação Prova de vida / Selfie" at bounding box center [435, 231] width 560 height 293
click at [694, 228] on icon at bounding box center [703, 234] width 18 height 18
click at [116, 18] on input "1051502371" at bounding box center [143, 16] width 220 height 12
paste input "83329960"
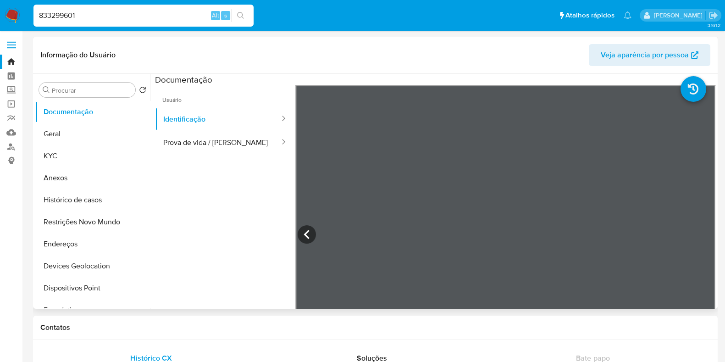
type input "833299601"
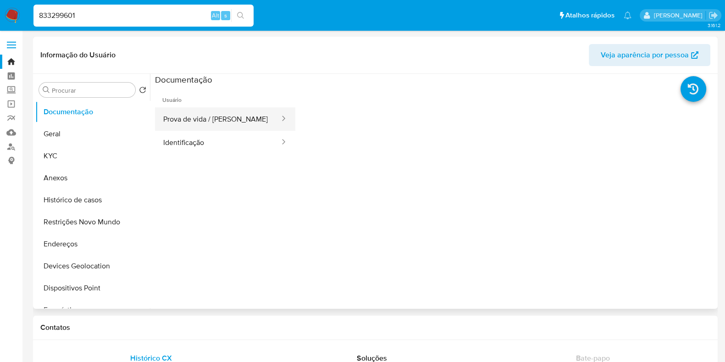
click at [227, 123] on button "Prova de vida / Selfie" at bounding box center [218, 118] width 126 height 23
select select "10"
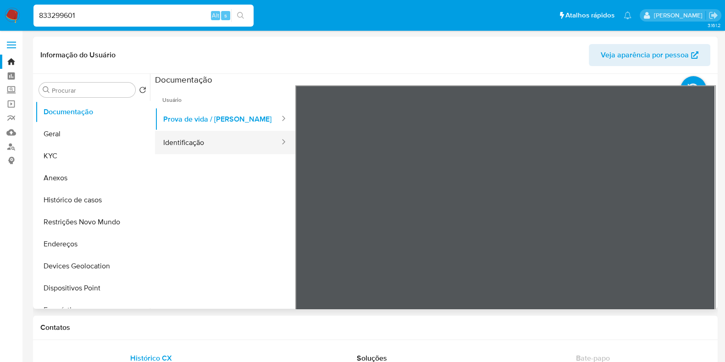
click at [231, 137] on button "Identificação" at bounding box center [218, 142] width 126 height 23
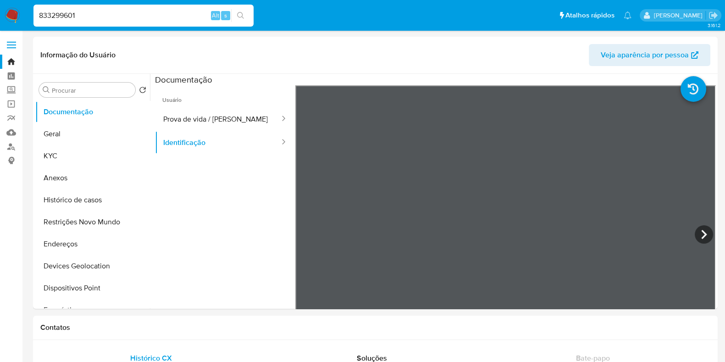
click at [16, 18] on img at bounding box center [13, 16] width 16 height 16
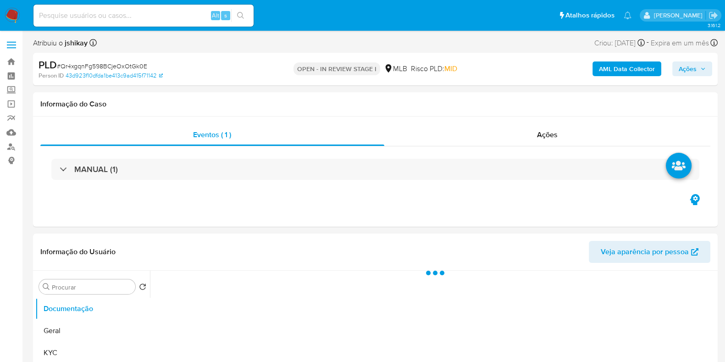
select select "10"
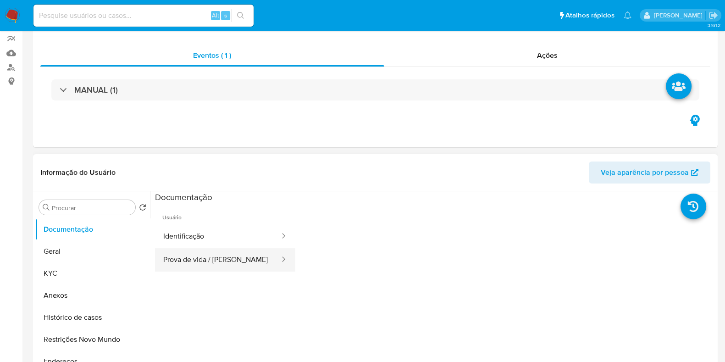
scroll to position [114, 0]
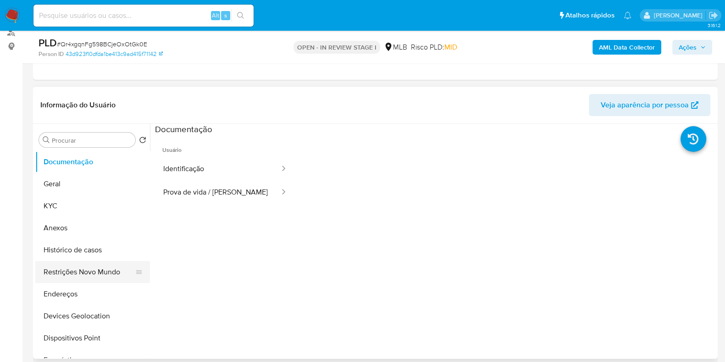
click at [94, 266] on button "Restrições Novo Mundo" at bounding box center [88, 272] width 107 height 22
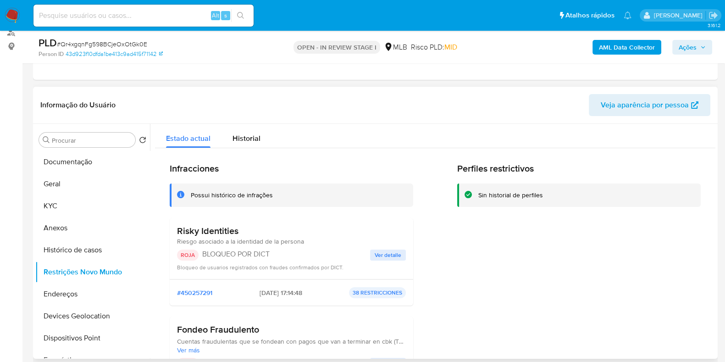
click at [228, 253] on p "BLOQUEO POR DICT" at bounding box center [286, 253] width 168 height 9
drag, startPoint x: 69, startPoint y: 189, endPoint x: 104, endPoint y: 183, distance: 35.0
click at [69, 189] on button "Geral" at bounding box center [88, 184] width 107 height 22
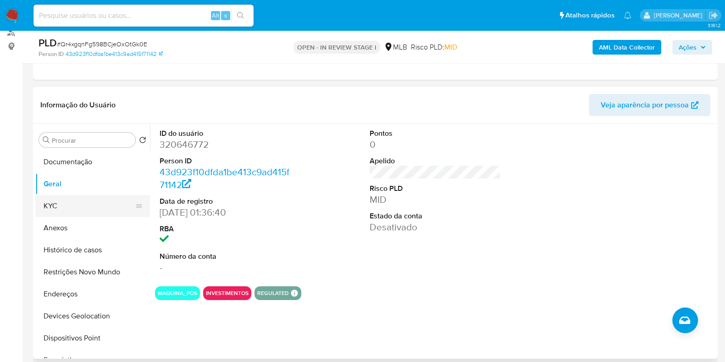
click at [74, 205] on button "KYC" at bounding box center [88, 206] width 107 height 22
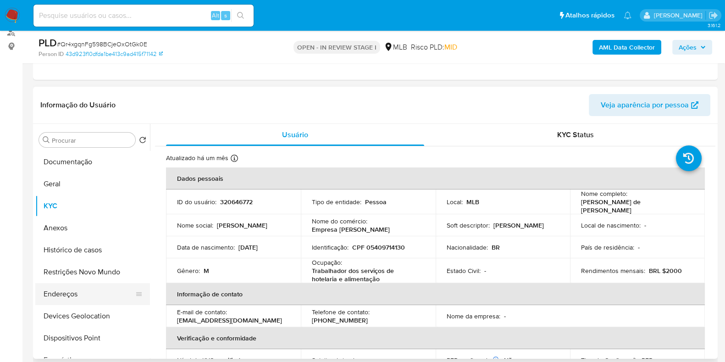
click at [79, 289] on button "Endereços" at bounding box center [88, 294] width 107 height 22
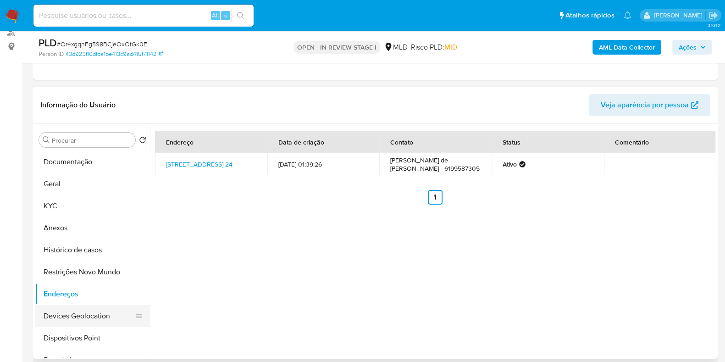
drag, startPoint x: 83, startPoint y: 310, endPoint x: 92, endPoint y: 310, distance: 8.7
click at [83, 310] on button "Devices Geolocation" at bounding box center [88, 316] width 107 height 22
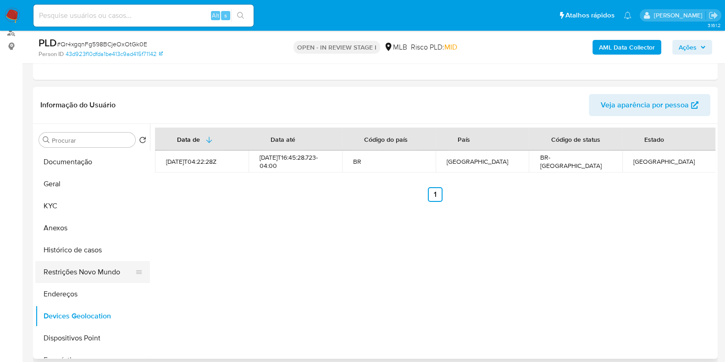
click at [94, 266] on button "Restrições Novo Mundo" at bounding box center [88, 272] width 107 height 22
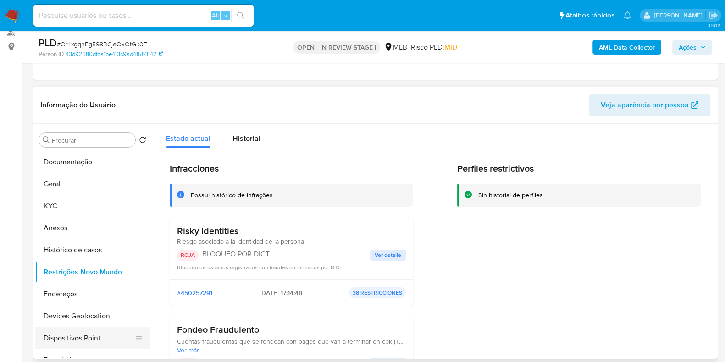
click at [63, 342] on button "Dispositivos Point" at bounding box center [88, 338] width 107 height 22
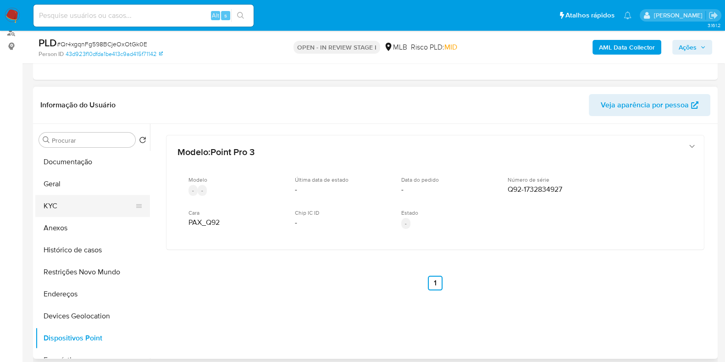
click at [88, 209] on button "KYC" at bounding box center [88, 206] width 107 height 22
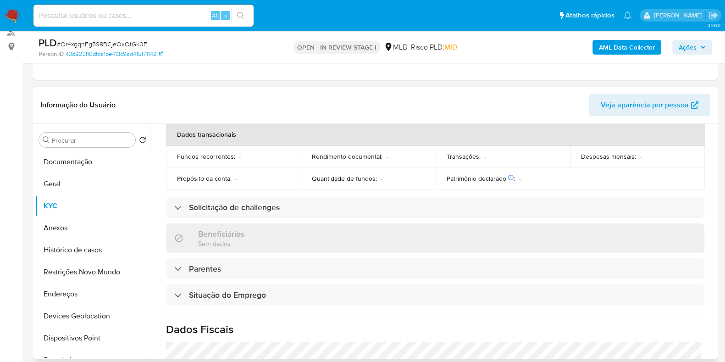
scroll to position [401, 0]
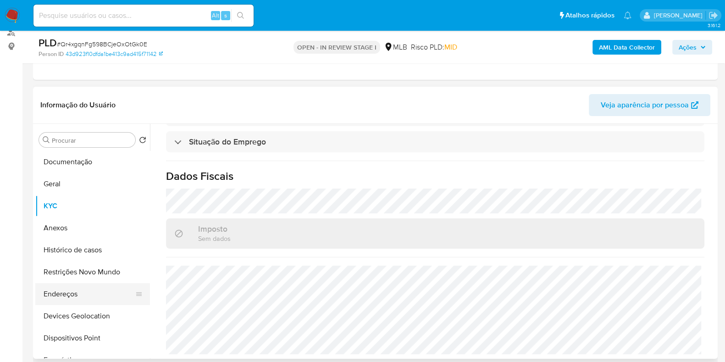
click at [76, 287] on button "Endereços" at bounding box center [88, 294] width 107 height 22
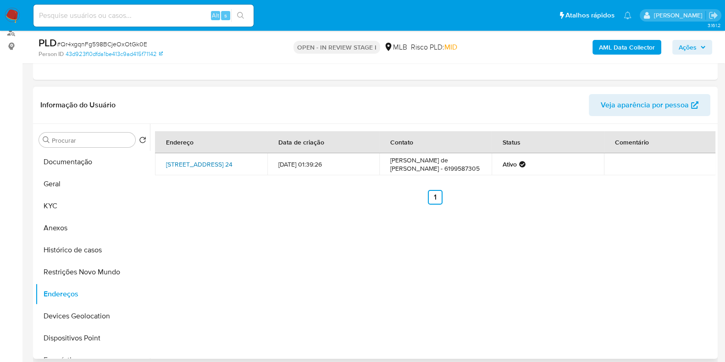
click at [209, 165] on link "[STREET_ADDRESS] 24" at bounding box center [199, 164] width 66 height 9
click at [74, 206] on button "KYC" at bounding box center [88, 206] width 107 height 22
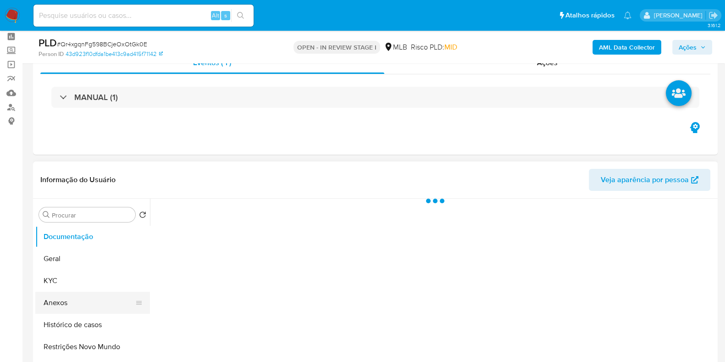
scroll to position [57, 0]
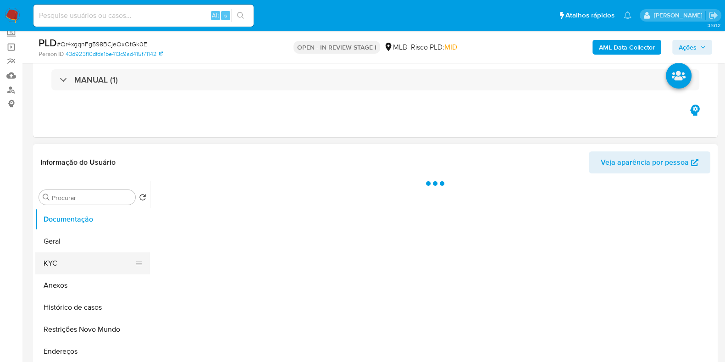
click at [76, 267] on button "KYC" at bounding box center [88, 263] width 107 height 22
select select "10"
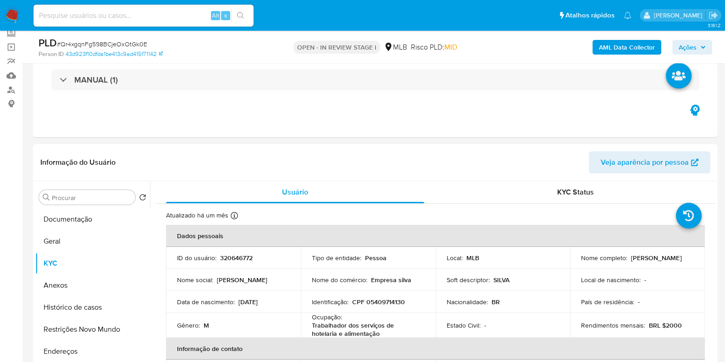
click at [644, 47] on b "AML Data Collector" at bounding box center [627, 47] width 56 height 15
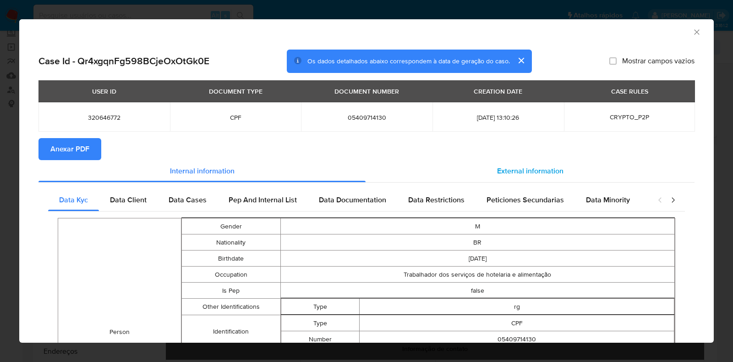
click at [557, 175] on div "External information" at bounding box center [530, 171] width 329 height 22
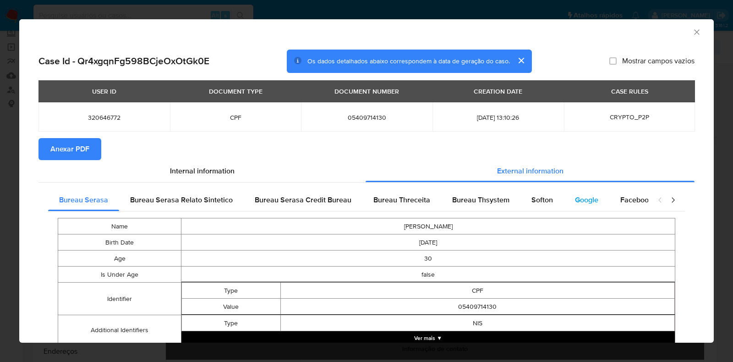
click at [580, 196] on span "Google" at bounding box center [586, 199] width 23 height 11
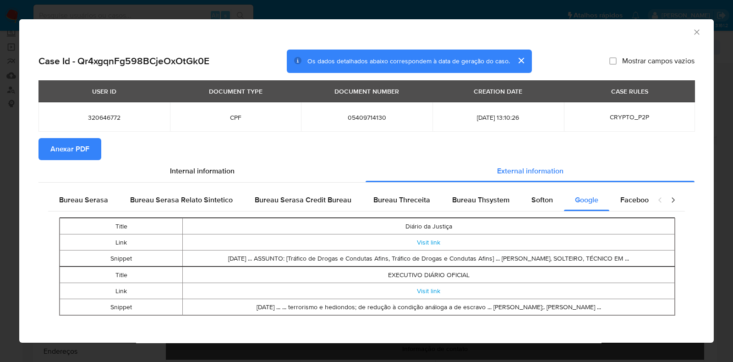
drag, startPoint x: 644, startPoint y: 258, endPoint x: 653, endPoint y: 259, distance: 9.8
click at [653, 259] on td "[DATE] ... ASSUNTO: [Tráfico de Drogas e Condutas Afins, Tráfico de Drogas e Co…" at bounding box center [429, 258] width 492 height 16
click at [87, 145] on span "Anexar PDF" at bounding box center [69, 149] width 39 height 20
click at [693, 31] on icon "Fechar a janela" at bounding box center [697, 32] width 9 height 9
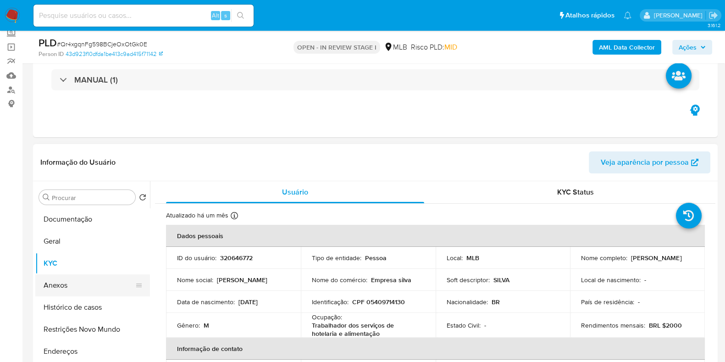
click at [81, 280] on button "Anexos" at bounding box center [88, 285] width 107 height 22
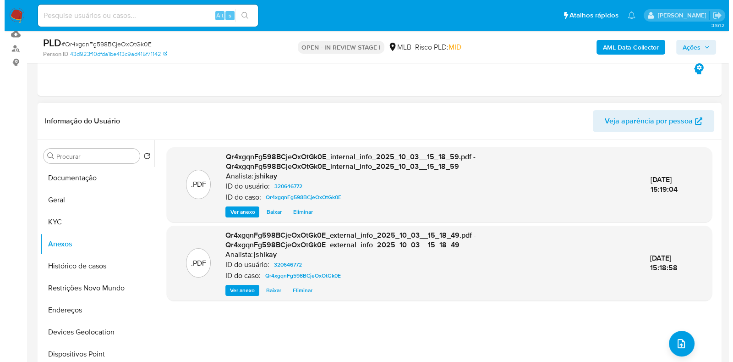
scroll to position [114, 0]
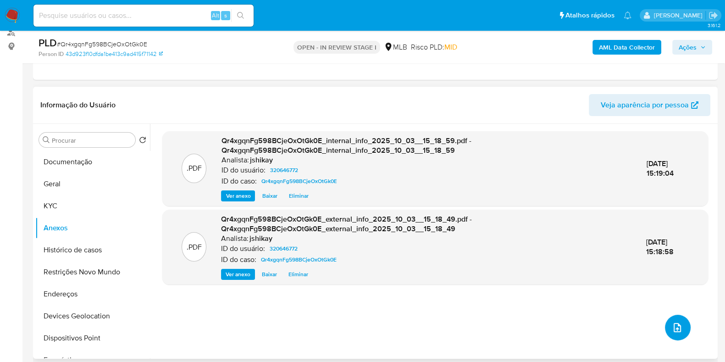
click at [681, 324] on button "upload-file" at bounding box center [678, 327] width 26 height 26
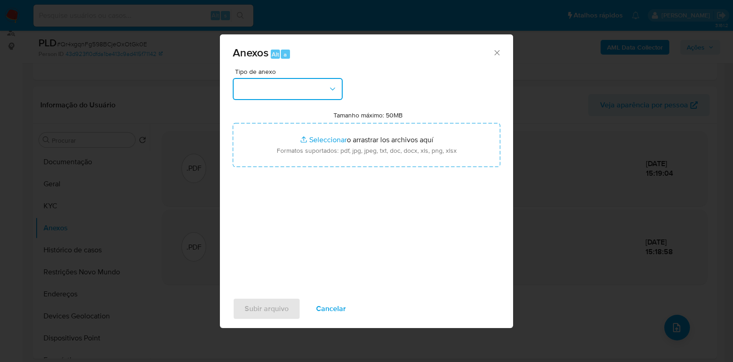
click at [286, 81] on button "button" at bounding box center [288, 89] width 110 height 22
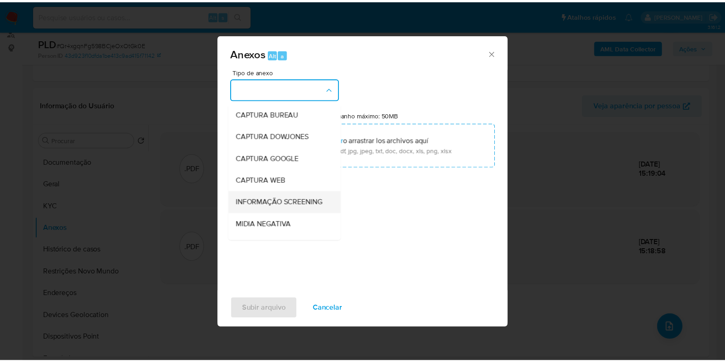
scroll to position [57, 0]
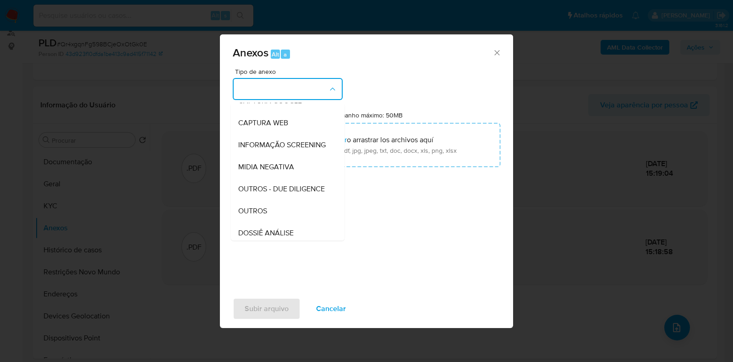
drag, startPoint x: 266, startPoint y: 223, endPoint x: 271, endPoint y: 212, distance: 12.7
click at [266, 215] on span "OUTROS" at bounding box center [252, 210] width 29 height 9
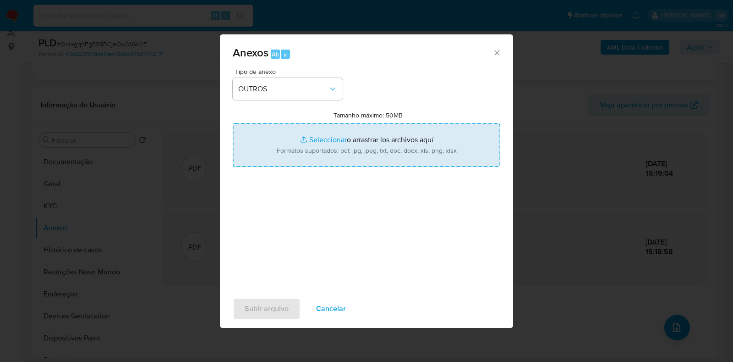
click at [305, 159] on input "Tamanho máximo: 50MB Seleccionar archivos" at bounding box center [367, 145] width 268 height 44
type input "C:\fakepath\SAR - XXXX - CPF 05409714130 - [PERSON_NAME].pdf"
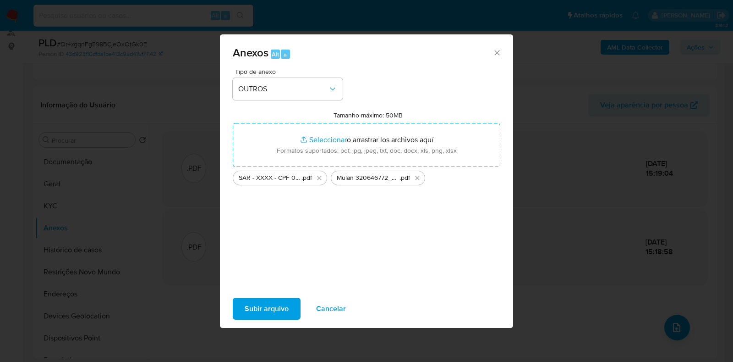
click at [269, 304] on span "Subir arquivo" at bounding box center [267, 308] width 44 height 20
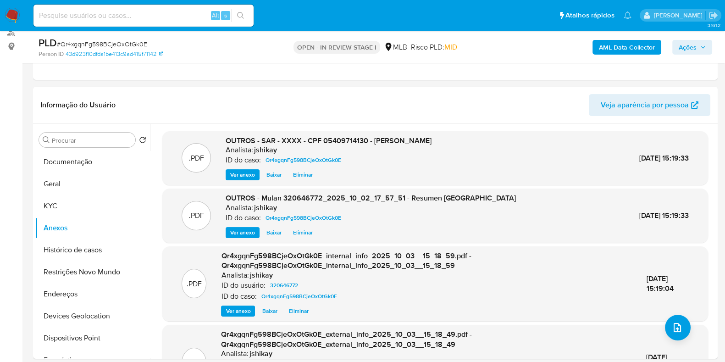
click at [674, 47] on button "Ações" at bounding box center [692, 47] width 40 height 15
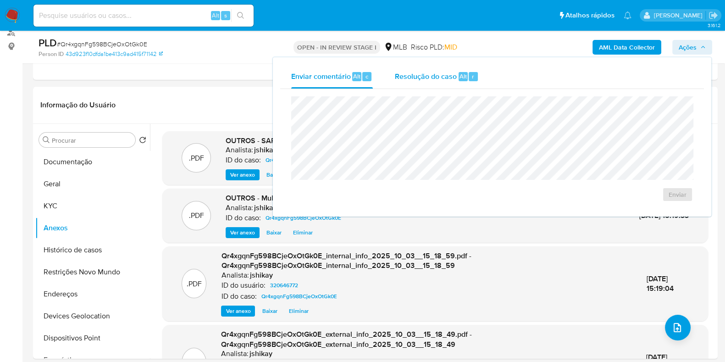
click at [411, 73] on span "Resolução do caso" at bounding box center [426, 76] width 62 height 11
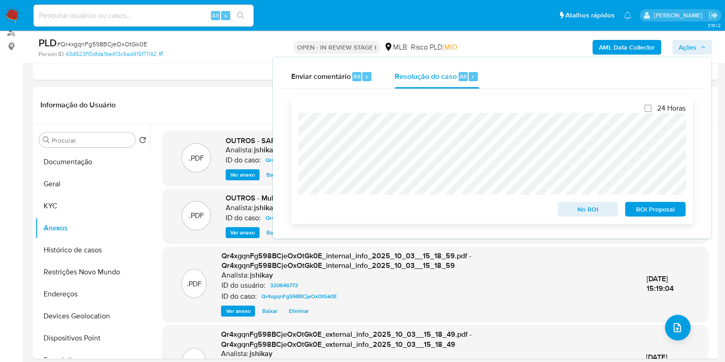
click at [663, 215] on span "ROI Proposal" at bounding box center [655, 209] width 48 height 13
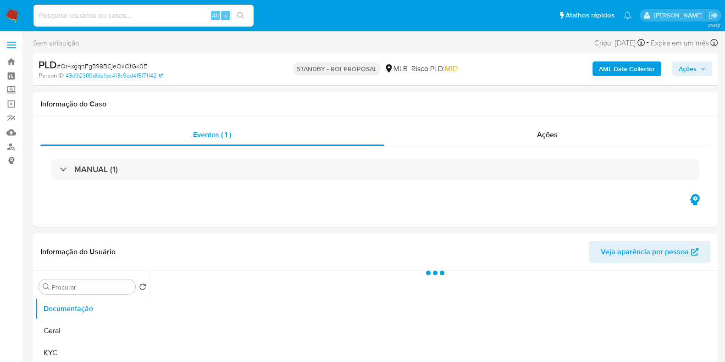
select select "10"
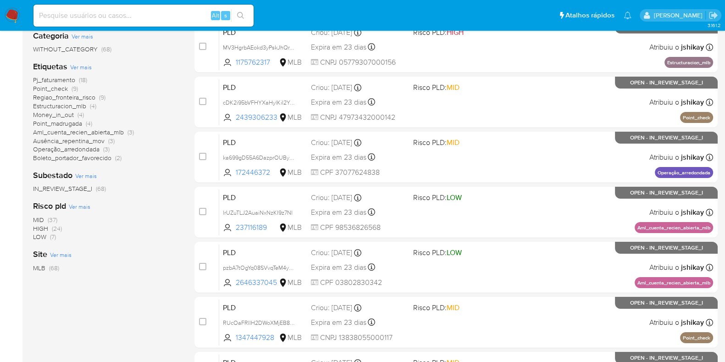
scroll to position [57, 0]
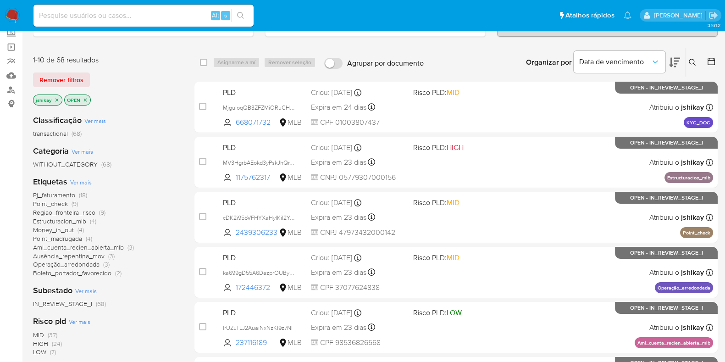
click at [56, 97] on icon "close-filter" at bounding box center [57, 100] width 6 height 6
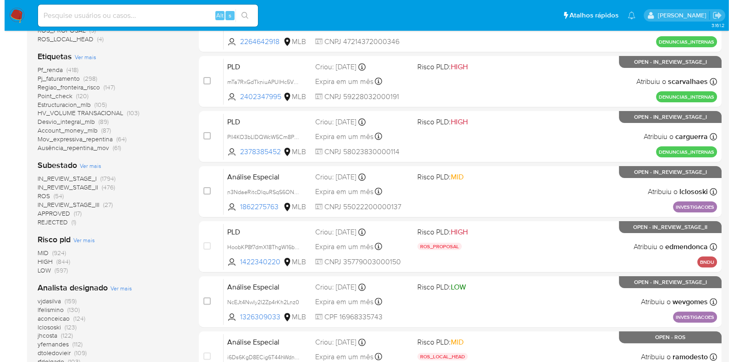
scroll to position [344, 0]
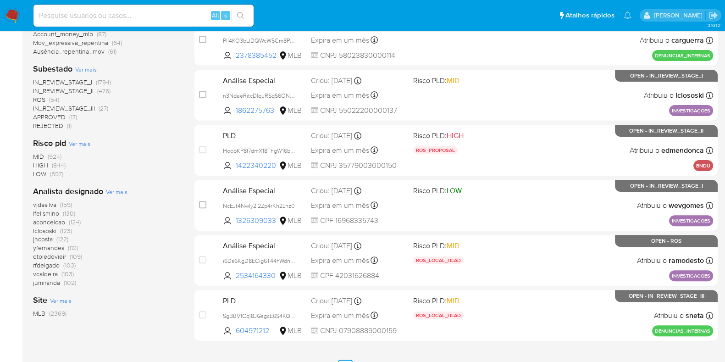
click at [113, 195] on div "Analista designado Ver mais vjdasilva (159) lfelismino (130) aconceicao (124) l…" at bounding box center [106, 236] width 147 height 101
click at [114, 193] on span "Ver mais" at bounding box center [117, 191] width 22 height 8
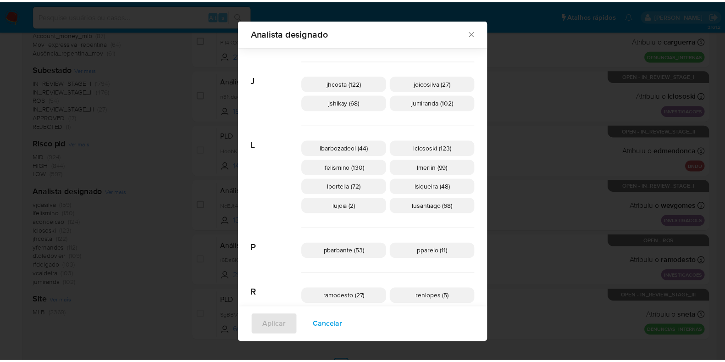
scroll to position [337, 0]
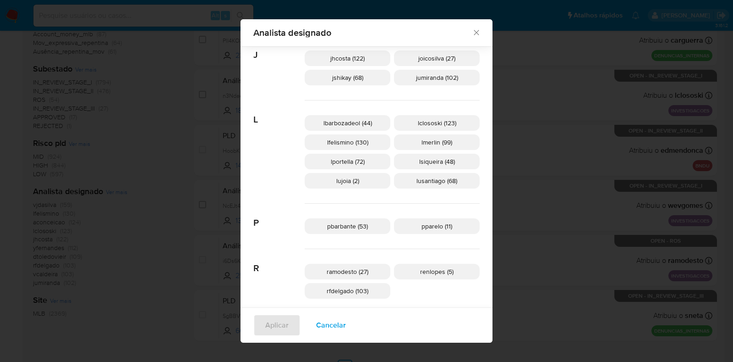
click at [180, 196] on div "Analista designado Buscar A aconceicao (124) adrbrito (2) analmeida (46) C carg…" at bounding box center [366, 181] width 733 height 362
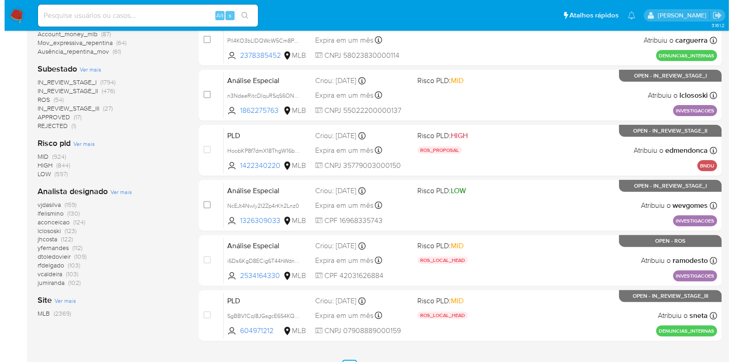
scroll to position [57, 0]
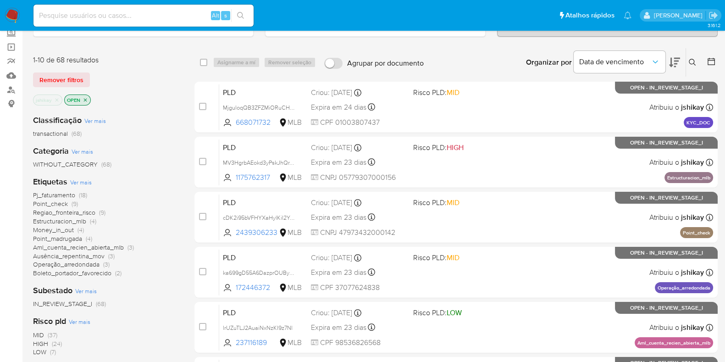
click at [83, 180] on span "Ver mais" at bounding box center [81, 182] width 22 height 8
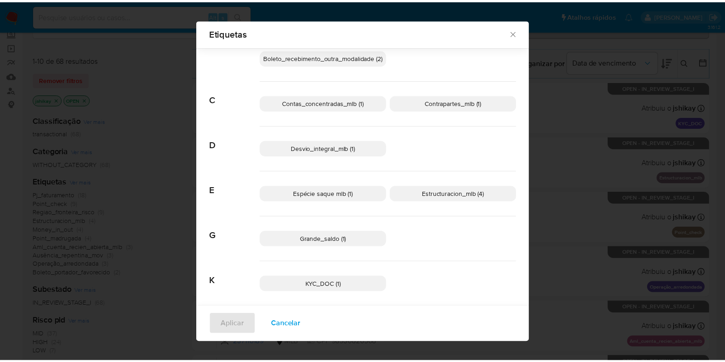
scroll to position [107, 0]
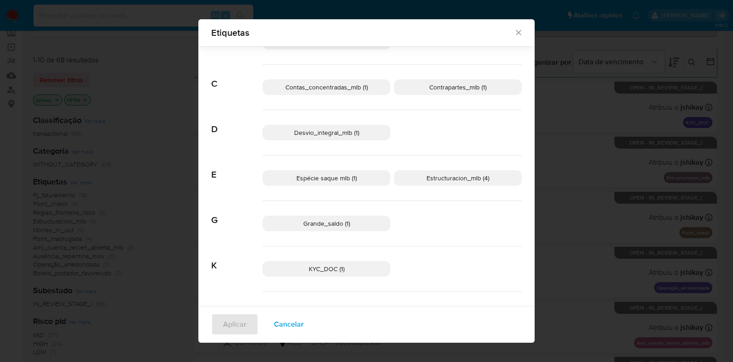
click at [515, 35] on icon "Fechar" at bounding box center [518, 32] width 9 height 9
